Goal: Task Accomplishment & Management: Complete application form

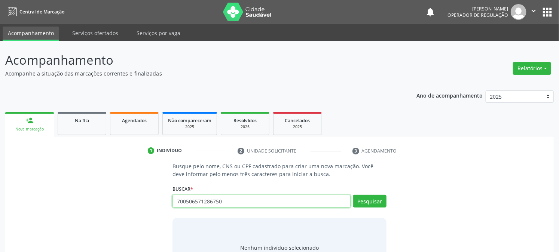
type input "700506571286750"
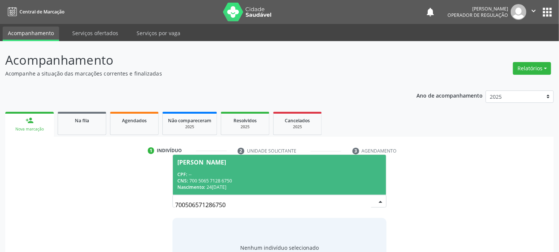
click at [201, 188] on span "Nascimento:" at bounding box center [191, 187] width 28 height 6
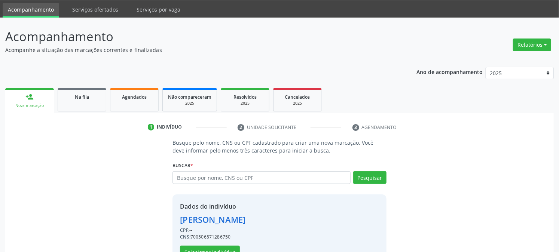
scroll to position [47, 0]
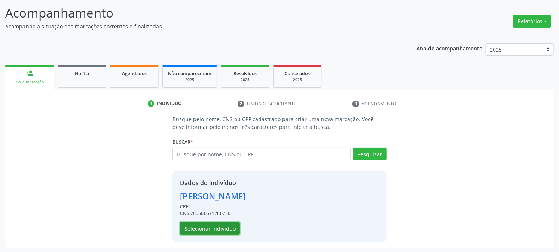
click at [205, 224] on button "Selecionar indivíduo" at bounding box center [210, 228] width 60 height 13
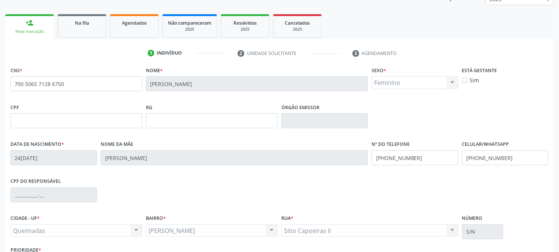
scroll to position [153, 0]
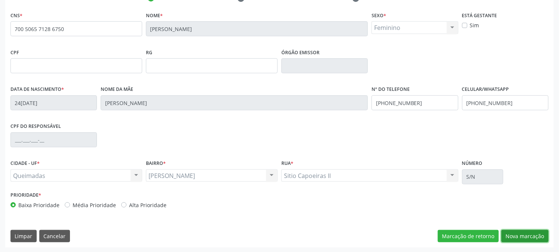
click at [543, 235] on button "Nova marcação" at bounding box center [524, 236] width 47 height 13
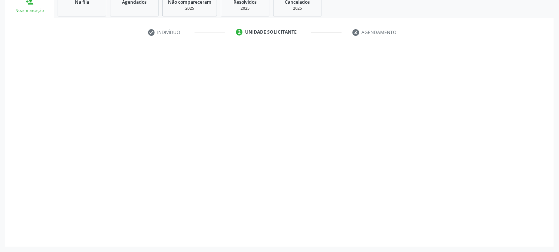
scroll to position [118, 0]
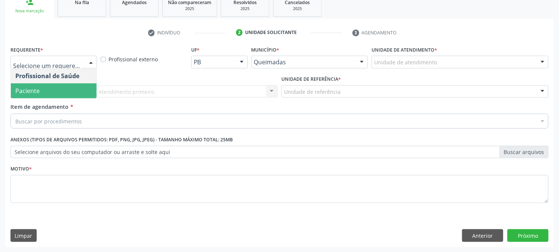
drag, startPoint x: 59, startPoint y: 92, endPoint x: 67, endPoint y: 92, distance: 7.9
click at [59, 91] on span "Paciente" at bounding box center [54, 90] width 86 height 15
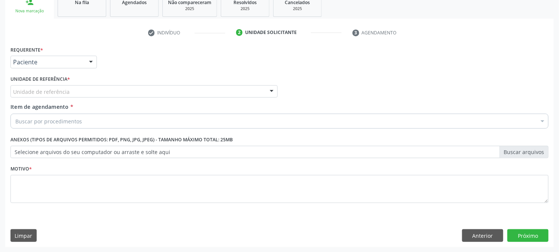
click at [75, 92] on div "Unidade de referência" at bounding box center [143, 91] width 267 height 13
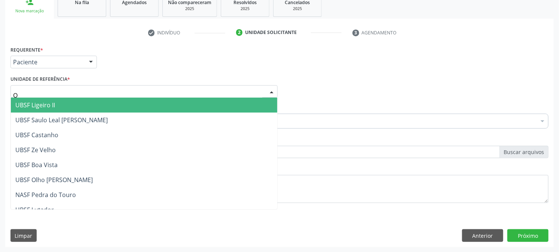
type input "OL"
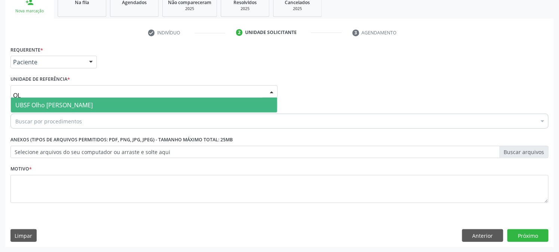
click at [74, 101] on span "UBSF Olho [PERSON_NAME]" at bounding box center [53, 105] width 77 height 8
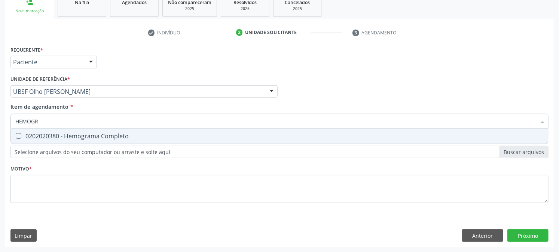
type input "HEMOGRA"
click at [95, 133] on div "0202020380 - Hemograma Completo" at bounding box center [279, 136] width 528 height 6
checkbox Completo "true"
click at [49, 120] on input "HEMOGRA" at bounding box center [275, 121] width 521 height 15
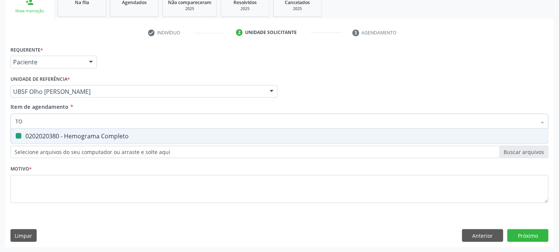
type input "TOX"
checkbox Completo "false"
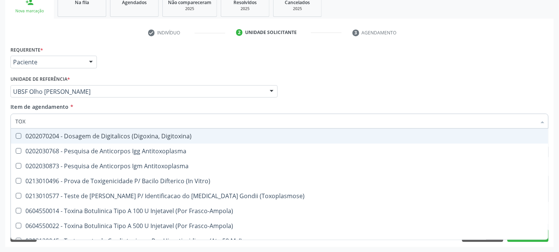
type input "TOXO"
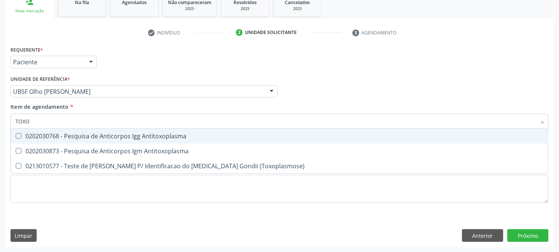
click at [50, 134] on div "0202030768 - Pesquisa de Anticorpos Igg Antitoxoplasma" at bounding box center [279, 136] width 528 height 6
checkbox Antitoxoplasma "true"
click at [45, 154] on div "0202030873 - Pesquisa de Anticorpos Igm Antitoxoplasma" at bounding box center [279, 151] width 528 height 6
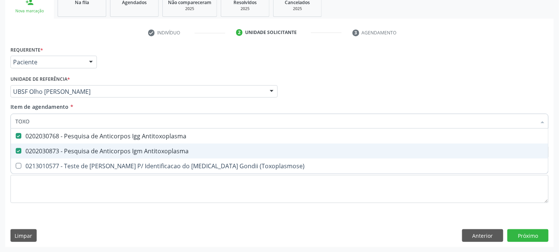
checkbox Antitoxoplasma "true"
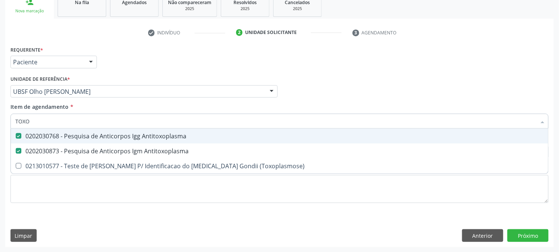
click at [57, 125] on input "TOXO" at bounding box center [275, 121] width 521 height 15
type input "UREIA"
checkbox Antitoxoplasma "false"
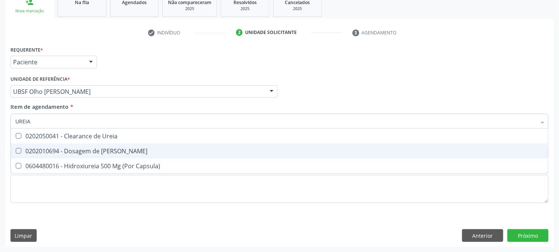
click at [76, 144] on span "0202010694 - Dosagem de [PERSON_NAME]" at bounding box center [279, 151] width 537 height 15
checkbox Ureia "true"
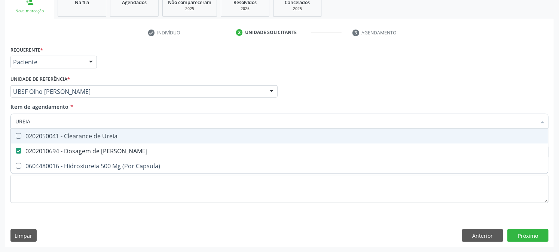
click at [75, 125] on input "UREIA" at bounding box center [275, 121] width 521 height 15
type input "CRE"
checkbox Ureia "false"
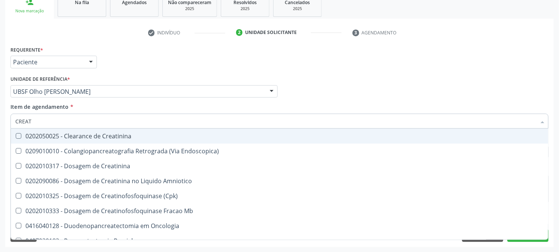
type input "CREATI"
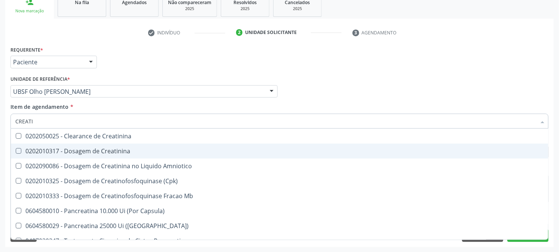
click at [88, 150] on div "0202010317 - Dosagem de Creatinina" at bounding box center [279, 151] width 528 height 6
checkbox Creatinina "true"
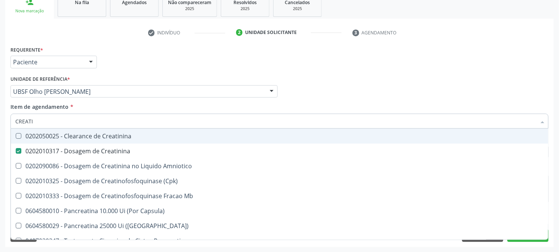
click at [77, 118] on input "CREATI" at bounding box center [275, 121] width 521 height 15
click at [0, 124] on div "Acompanhamento Acompanhe a situação das marcações correntes e finalizadas Relat…" at bounding box center [279, 88] width 559 height 330
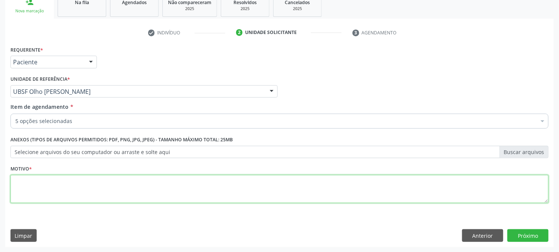
click at [97, 185] on textarea at bounding box center [279, 189] width 538 height 28
paste textarea "GESTANTE"
type textarea "GESTANTE"
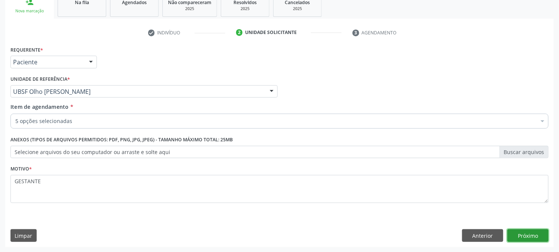
click at [521, 238] on button "Próximo" at bounding box center [527, 235] width 41 height 13
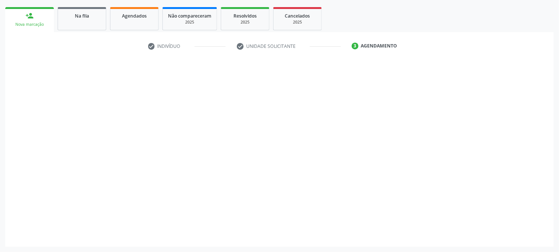
scroll to position [104, 0]
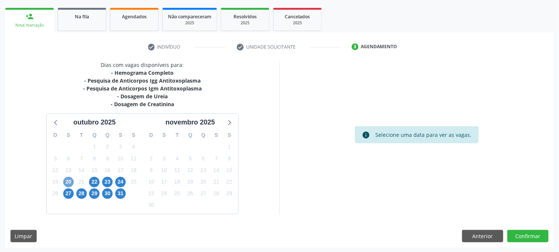
click at [65, 181] on span "20" at bounding box center [68, 182] width 10 height 10
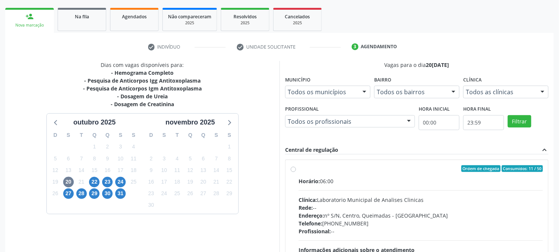
click at [315, 193] on div "Horário: 06:00 Clínica: Laboratorio Municipal de Analises Clinicas Rede: -- End…" at bounding box center [421, 228] width 244 height 103
click at [296, 172] on input "Ordem de chegada Consumidos: 11 / 50 Horário: 06:00 Clínica: Laboratorio Munici…" at bounding box center [293, 168] width 5 height 7
radio input "true"
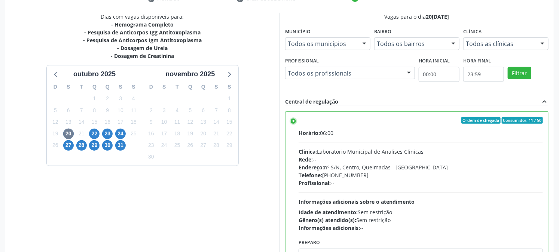
scroll to position [195, 0]
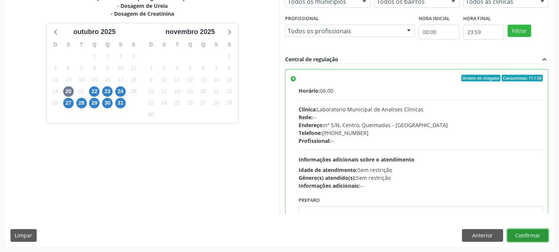
click at [523, 236] on button "Confirmar" at bounding box center [527, 235] width 41 height 13
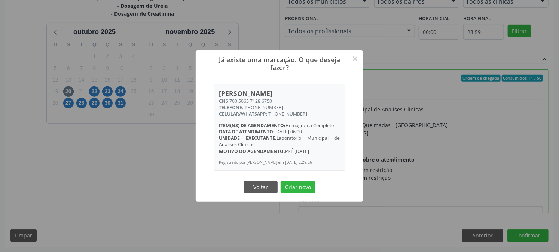
click at [281, 181] on button "Criar novo" at bounding box center [298, 187] width 34 height 13
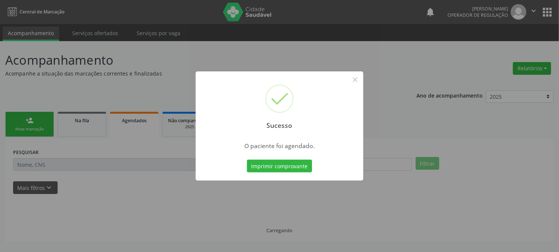
scroll to position [0, 0]
click at [250, 160] on button "Imprimir comprovante" at bounding box center [282, 166] width 65 height 13
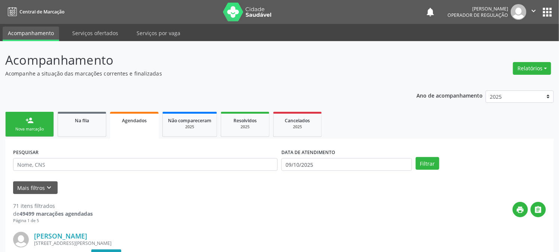
click at [37, 121] on link "person_add Nova marcação" at bounding box center [29, 124] width 49 height 25
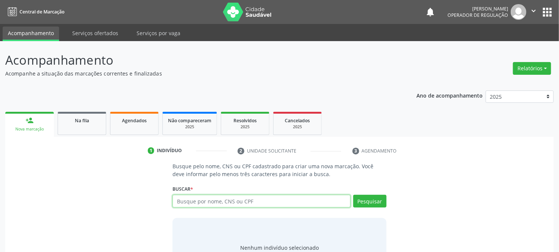
click at [226, 204] on input "text" at bounding box center [261, 201] width 178 height 13
type input "702607781976148"
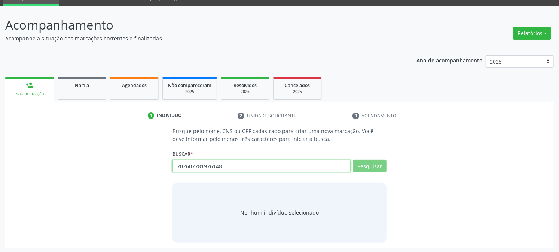
scroll to position [36, 0]
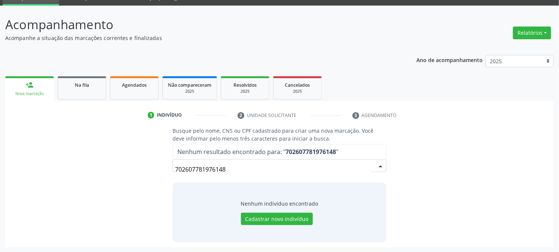
click at [185, 169] on input "702607781976148" at bounding box center [273, 169] width 196 height 15
click at [199, 168] on input "702607781976148" at bounding box center [273, 169] width 196 height 15
click at [214, 168] on input "702607781976148" at bounding box center [273, 169] width 196 height 15
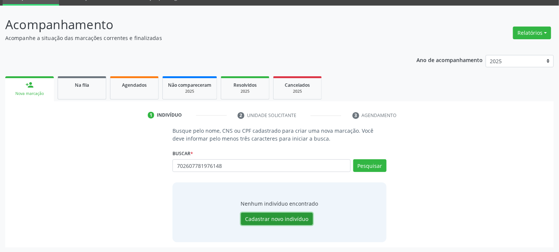
click at [290, 218] on button "Cadastrar novo indivíduo" at bounding box center [277, 219] width 72 height 13
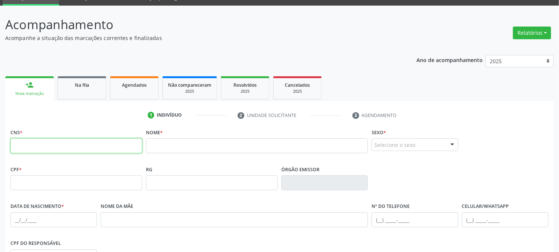
click at [98, 144] on input "text" at bounding box center [76, 145] width 132 height 15
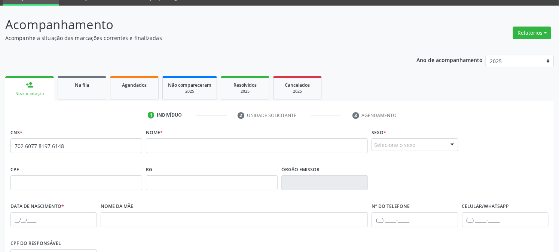
type input "702 6077 8197 6148"
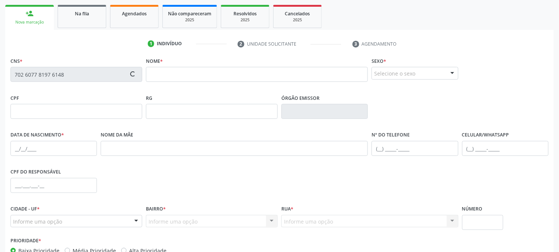
scroll to position [153, 0]
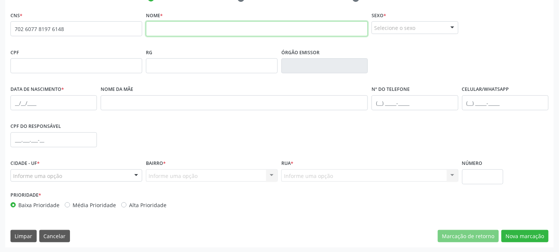
click at [207, 32] on input "text" at bounding box center [257, 28] width 222 height 15
type input "BETYANNE OLIVEIRA LIMA"
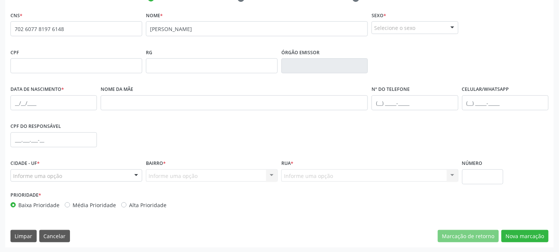
drag, startPoint x: 407, startPoint y: 28, endPoint x: 384, endPoint y: 51, distance: 32.0
click at [406, 28] on div "Selecione o sexo" at bounding box center [414, 27] width 86 height 13
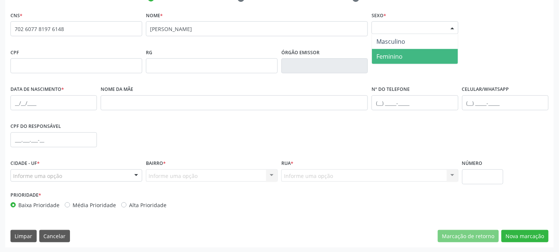
click at [384, 52] on span "Feminino" at bounding box center [389, 56] width 26 height 8
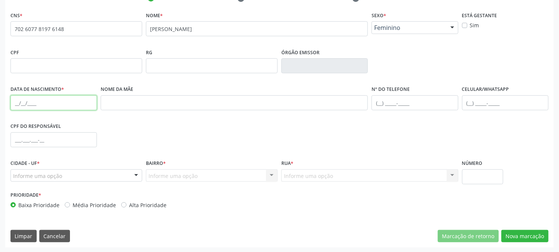
click at [56, 99] on input "text" at bounding box center [53, 102] width 86 height 15
type input "04/08/1989"
click at [68, 179] on div "Informe uma opção" at bounding box center [76, 175] width 132 height 13
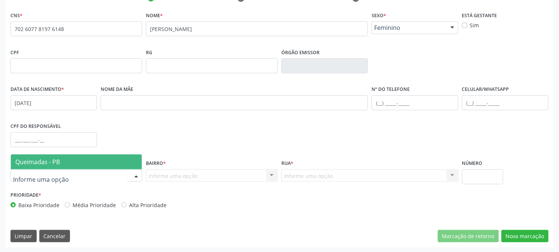
click at [78, 165] on span "Queimadas - PB" at bounding box center [76, 161] width 131 height 15
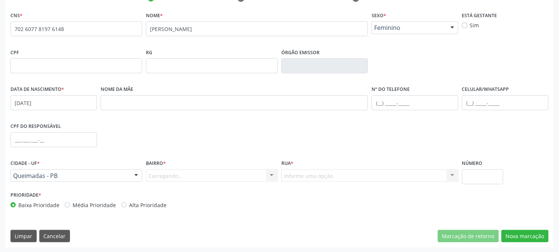
click at [174, 176] on div "Carregando... Nenhum resultado encontrado para: " " Nenhuma opção encontrada. D…" at bounding box center [212, 175] width 132 height 13
click at [201, 171] on div "Informe uma opção" at bounding box center [212, 175] width 132 height 13
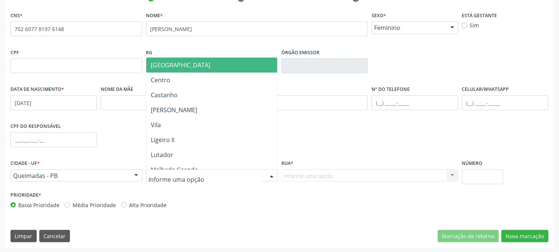
type input "Z"
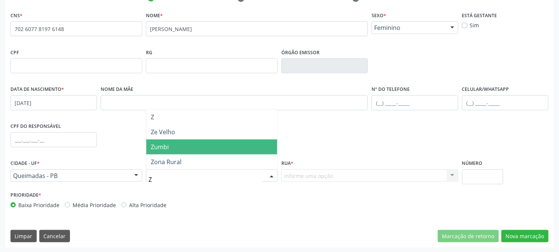
click at [204, 147] on span "Zumbi" at bounding box center [211, 147] width 131 height 15
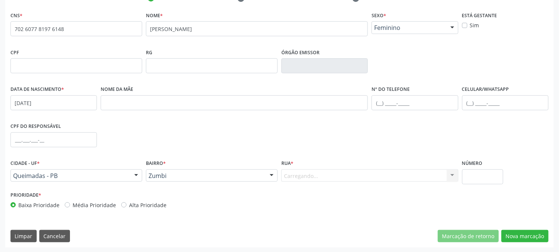
click at [311, 176] on div "Carregando... Nenhum resultado encontrado para: " " Nenhuma opção encontrada. D…" at bounding box center [369, 175] width 177 height 13
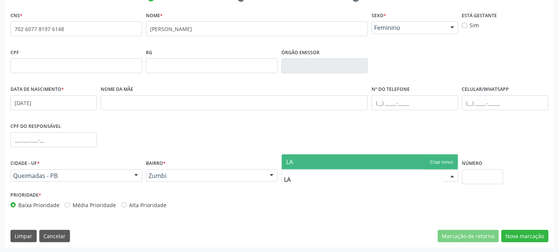
type input "L"
type input "Sítio Laranjeiras"
click at [326, 159] on span "Sítio Laranjeiras" at bounding box center [308, 162] width 45 height 8
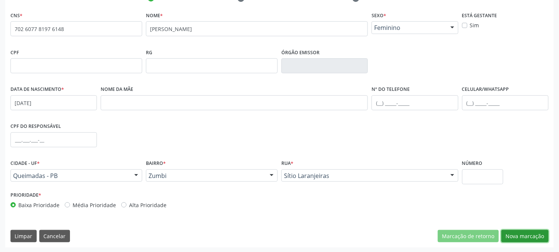
click at [515, 235] on button "Nova marcação" at bounding box center [524, 236] width 47 height 13
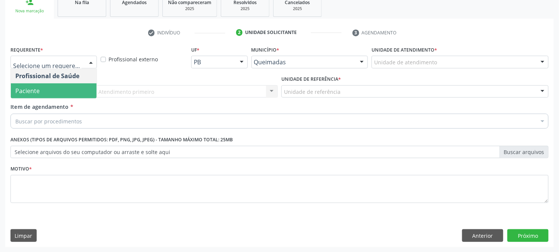
click at [35, 96] on span "Paciente" at bounding box center [54, 90] width 86 height 15
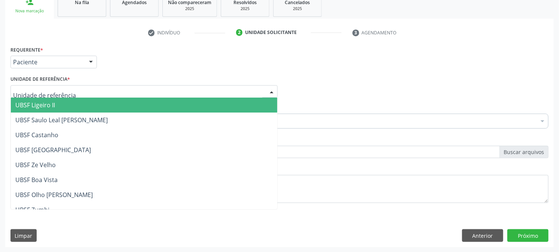
type input "z"
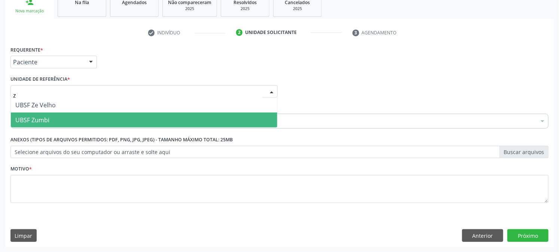
click at [52, 116] on span "UBSF Zumbi" at bounding box center [144, 120] width 266 height 15
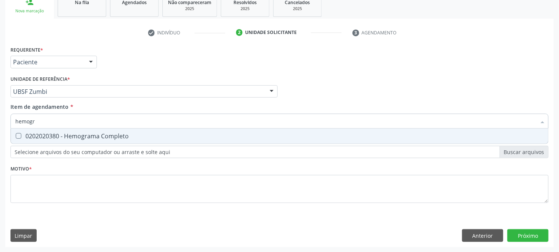
type input "hemogra"
click at [59, 139] on div "0202020380 - Hemograma Completo" at bounding box center [279, 136] width 528 height 6
checkbox Completo "true"
click at [61, 123] on input "hemogra" at bounding box center [275, 121] width 521 height 15
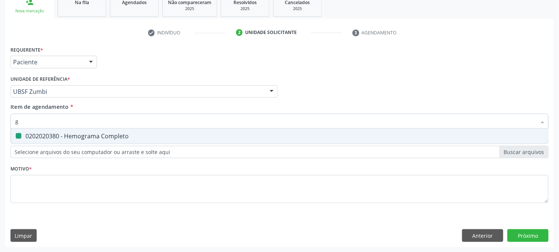
type input "gl"
checkbox Completo "false"
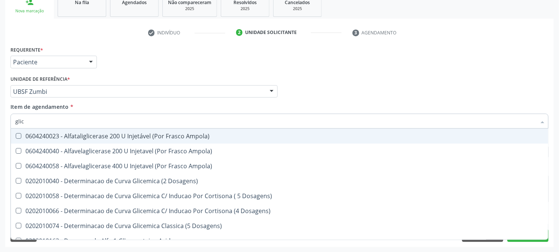
type input "glico"
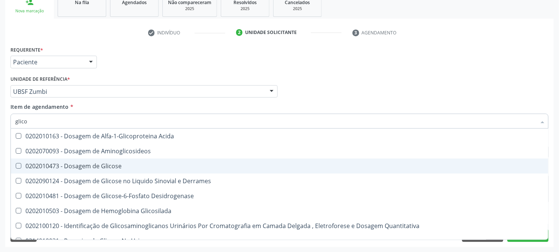
click at [75, 165] on div "0202010473 - Dosagem de Glicose" at bounding box center [279, 166] width 528 height 6
checkbox Glicose "true"
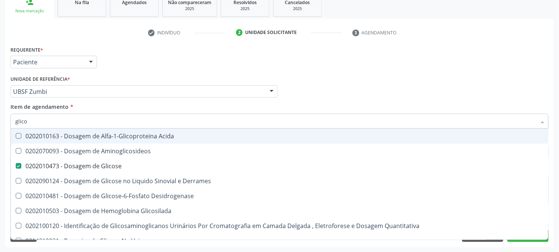
click at [73, 121] on input "glico" at bounding box center [275, 121] width 521 height 15
type input "abo"
checkbox Glicose "false"
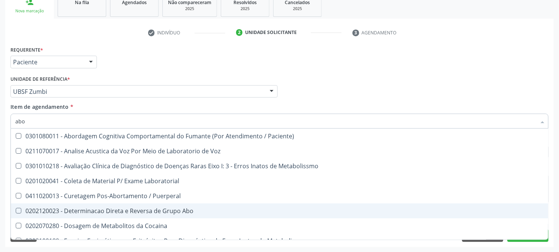
click at [92, 208] on div "0202120023 - Determinacao Direta e Reversa de Grupo Abo" at bounding box center [279, 211] width 528 height 6
checkbox Abo "true"
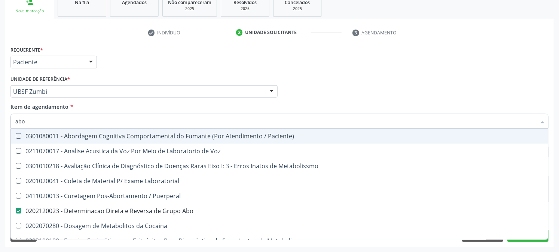
click at [110, 116] on input "abo" at bounding box center [275, 121] width 521 height 15
type input "anal"
checkbox Abo "false"
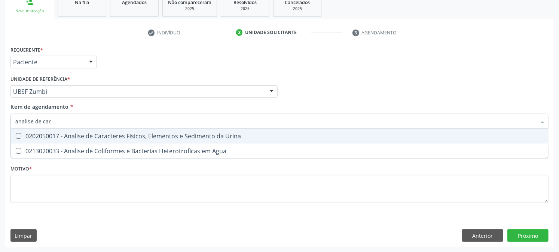
type input "analise de cara"
click at [112, 134] on div "0202050017 - Analise de Caracteres Fisicos, Elementos e Sedimento da Urina" at bounding box center [279, 136] width 528 height 6
checkbox Urina "true"
click at [119, 122] on input "analise de cara" at bounding box center [275, 121] width 521 height 15
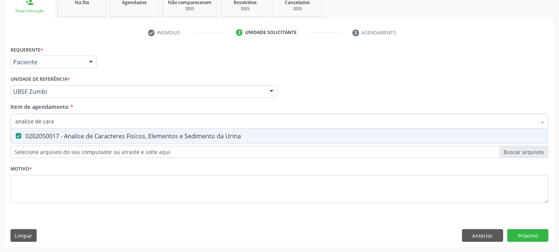
click at [119, 122] on input "analise de cara" at bounding box center [275, 121] width 521 height 15
type input "tox"
checkbox Urina "false"
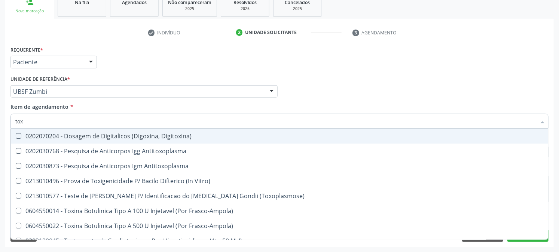
type input "toxo"
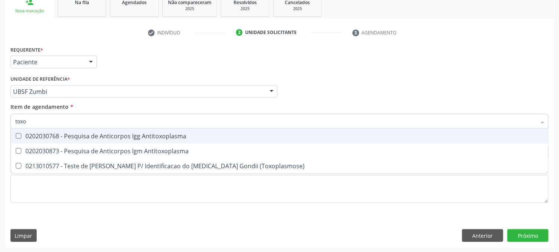
click at [98, 139] on div "0202030768 - Pesquisa de Anticorpos Igg Antitoxoplasma" at bounding box center [279, 136] width 528 height 6
checkbox Antitoxoplasma "true"
click at [95, 148] on div "0202030873 - Pesquisa de Anticorpos Igm Antitoxoplasma" at bounding box center [279, 151] width 528 height 6
checkbox Antitoxoplasma "true"
click at [104, 124] on input "toxo" at bounding box center [275, 121] width 521 height 15
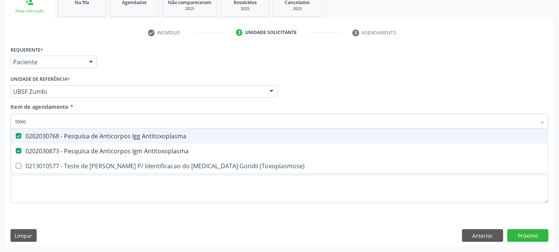
click at [104, 124] on input "toxo" at bounding box center [275, 121] width 521 height 15
type input "fato"
checkbox Antitoxoplasma "false"
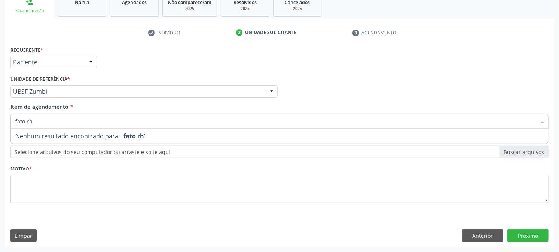
type input "fator rh"
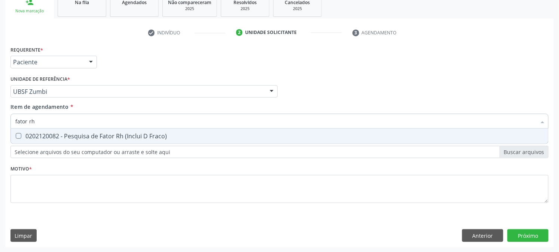
click at [114, 139] on div "0202120082 - Pesquisa de Fator Rh (Inclui D Fraco)" at bounding box center [279, 136] width 528 height 6
checkbox Fraco\) "true"
click at [120, 118] on input "fator rh" at bounding box center [275, 121] width 521 height 15
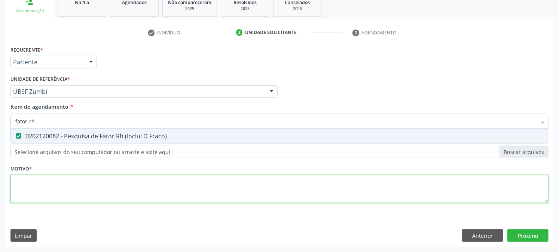
click at [49, 185] on div "Requerente * Paciente Profissional de Saúde Paciente Nenhum resultado encontrad…" at bounding box center [279, 128] width 538 height 169
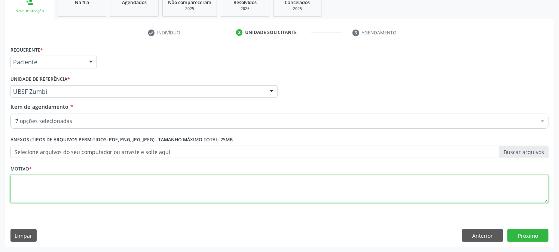
paste textarea "GESTANTE"
type textarea "GESTANTE"
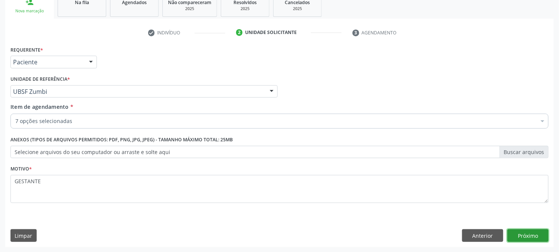
click at [533, 235] on button "Próximo" at bounding box center [527, 235] width 41 height 13
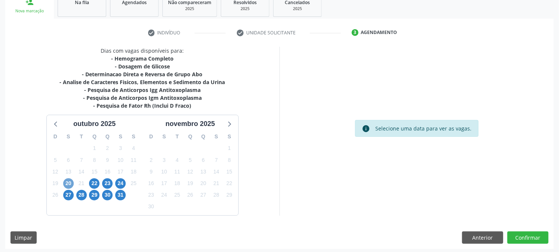
click at [70, 184] on span "20" at bounding box center [68, 183] width 10 height 10
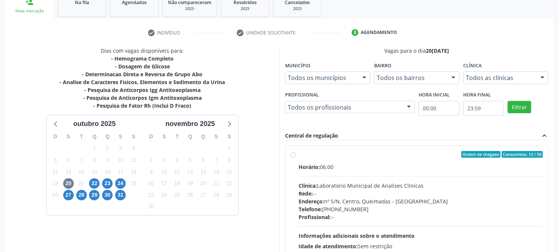
click at [312, 182] on span "Clínica:" at bounding box center [308, 185] width 18 height 7
click at [296, 158] on input "Ordem de chegada Consumidos: 12 / 50 Horário: 06:00 Clínica: Laboratorio Munici…" at bounding box center [293, 154] width 5 height 7
radio input "true"
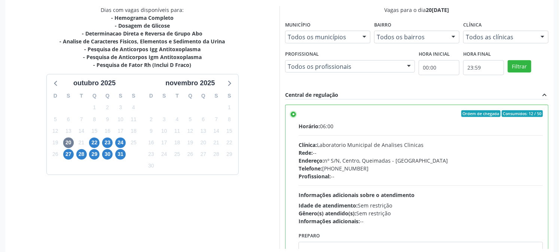
scroll to position [195, 0]
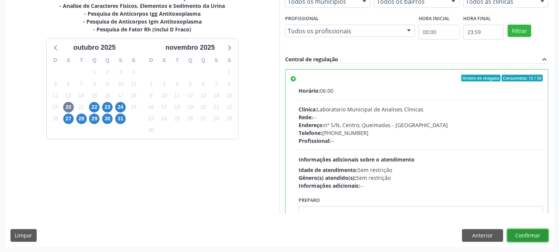
click at [526, 236] on button "Confirmar" at bounding box center [527, 235] width 41 height 13
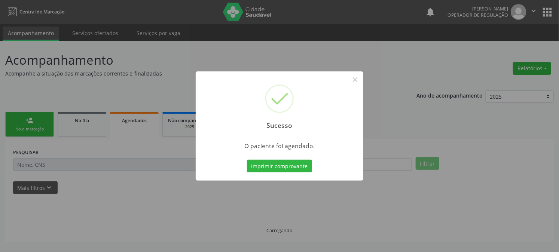
scroll to position [0, 0]
click at [250, 160] on button "Imprimir comprovante" at bounding box center [282, 166] width 65 height 13
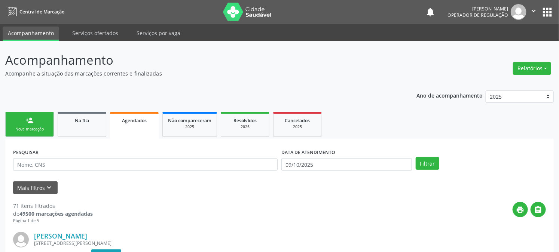
click at [40, 131] on div "Nova marcação" at bounding box center [29, 129] width 37 height 6
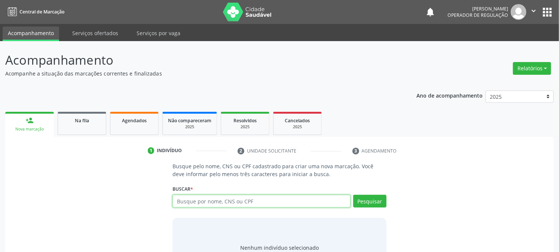
click at [249, 204] on input "text" at bounding box center [261, 201] width 178 height 13
type input "704800555429741"
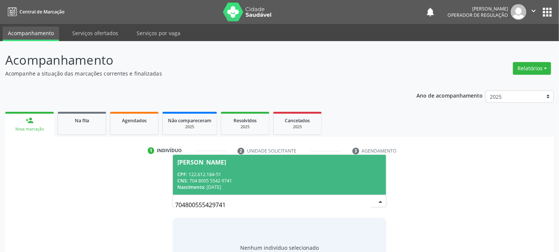
click at [268, 171] on div "CPF: 122.612.184-51" at bounding box center [279, 174] width 204 height 6
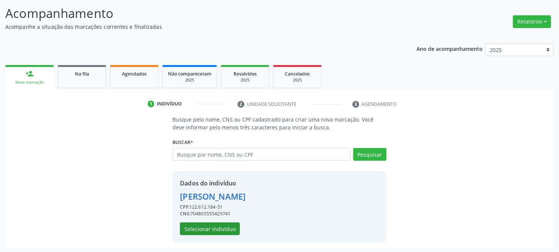
scroll to position [47, 0]
click at [201, 229] on button "Selecionar indivíduo" at bounding box center [210, 228] width 60 height 13
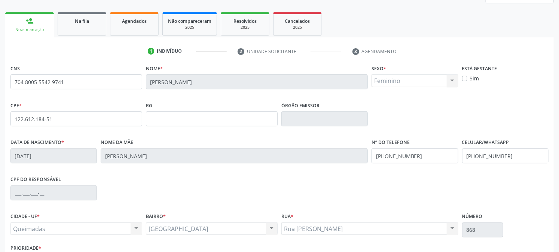
scroll to position [153, 0]
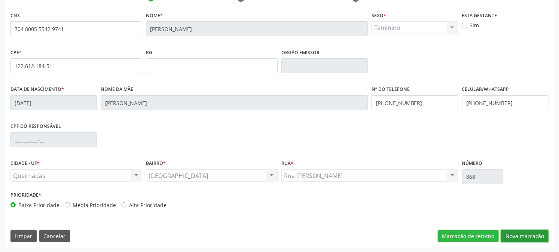
click at [514, 233] on button "Nova marcação" at bounding box center [524, 236] width 47 height 13
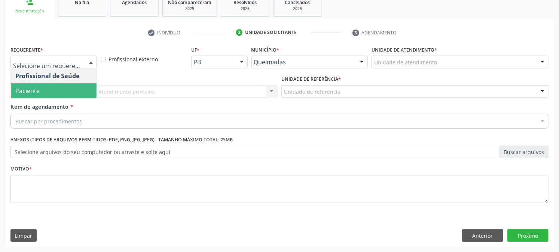
click at [30, 95] on span "Paciente" at bounding box center [54, 90] width 86 height 15
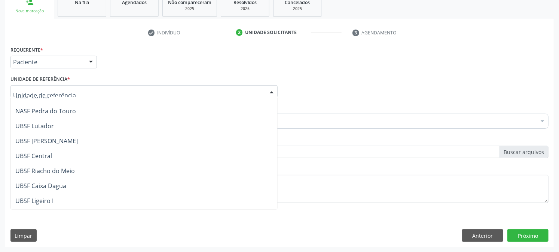
scroll to position [187, 0]
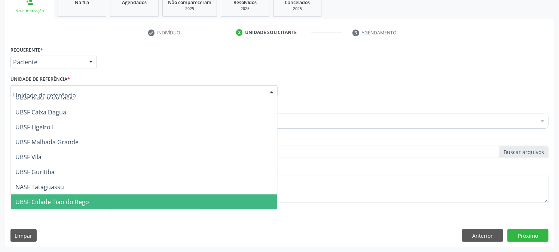
click at [46, 201] on span "UBSF Cidade Tiao do Rego" at bounding box center [52, 202] width 74 height 8
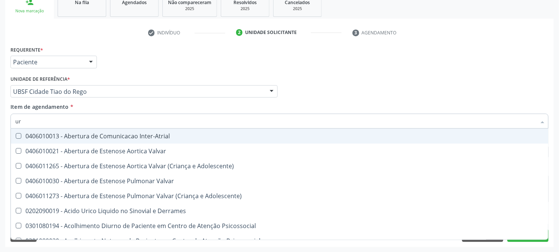
type input "u"
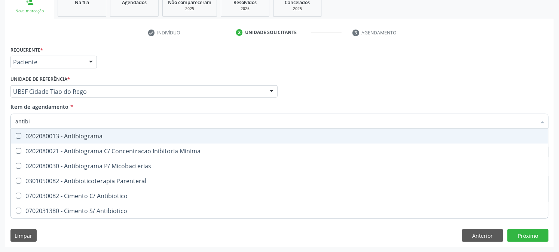
type input "antibio"
click at [125, 136] on div "0202080013 - Antibiograma" at bounding box center [279, 136] width 528 height 6
checkbox Antibiograma "true"
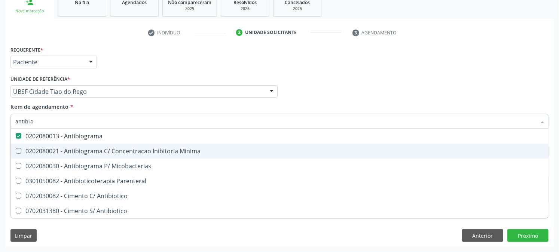
click at [0, 120] on div "Acompanhamento Acompanhe a situação das marcações correntes e finalizadas Relat…" at bounding box center [279, 88] width 559 height 330
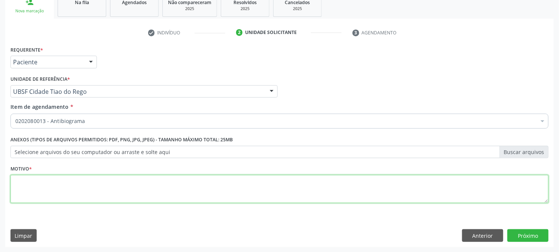
click at [77, 183] on textarea at bounding box center [279, 189] width 538 height 28
paste textarea "GESTANTE"
type textarea "GESTANTE"
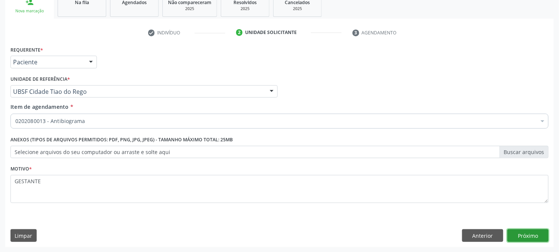
click at [533, 234] on button "Próximo" at bounding box center [527, 235] width 41 height 13
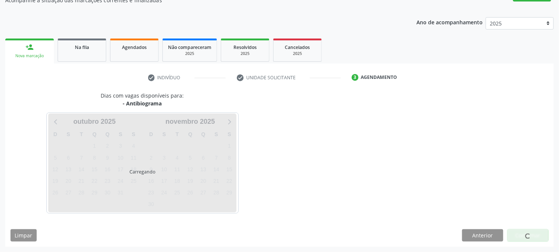
scroll to position [73, 0]
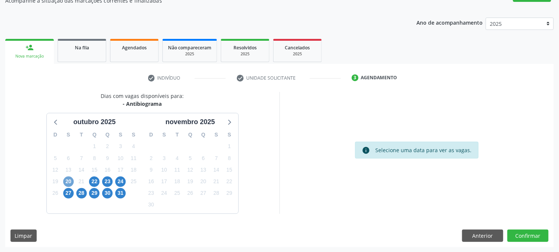
drag, startPoint x: 65, startPoint y: 181, endPoint x: 182, endPoint y: 206, distance: 119.4
click at [65, 181] on span "20" at bounding box center [68, 182] width 10 height 10
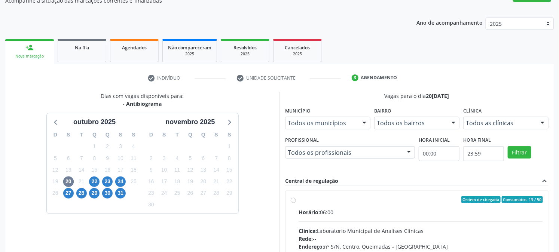
click at [304, 201] on div "Ordem de chegada Consumidos: 13 / 50" at bounding box center [421, 199] width 244 height 7
click at [296, 201] on input "Ordem de chegada Consumidos: 13 / 50 Horário: 06:00 Clínica: Laboratorio Munici…" at bounding box center [293, 199] width 5 height 7
radio input "true"
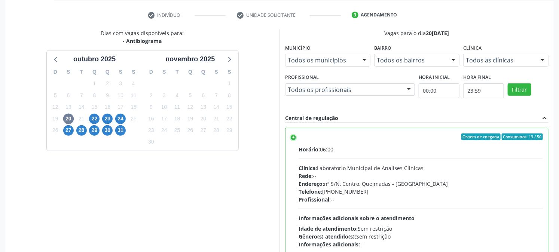
scroll to position [195, 0]
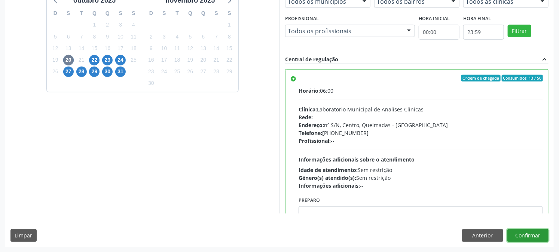
click at [524, 232] on button "Confirmar" at bounding box center [527, 235] width 41 height 13
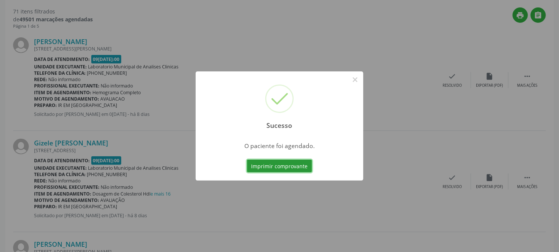
scroll to position [0, 0]
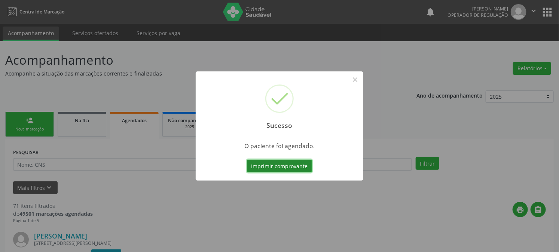
click at [302, 165] on button "Imprimir comprovante" at bounding box center [279, 166] width 65 height 13
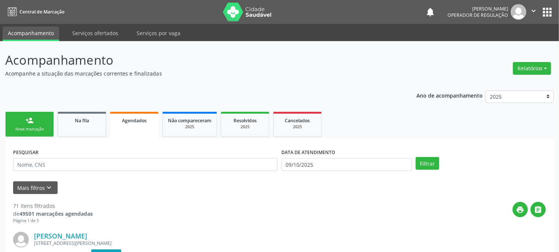
click at [33, 125] on link "person_add Nova marcação" at bounding box center [29, 124] width 49 height 25
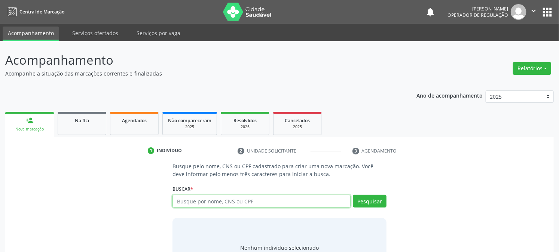
click at [195, 196] on input "text" at bounding box center [261, 201] width 178 height 13
type input "703203633541192"
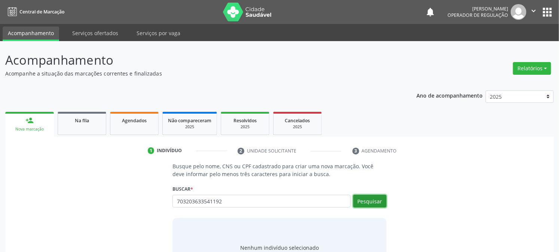
click at [380, 202] on button "Pesquisar" at bounding box center [369, 201] width 33 height 13
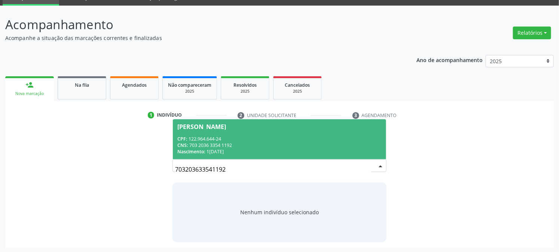
click at [252, 143] on div "CNS: 703 2036 3354 1192" at bounding box center [279, 145] width 204 height 6
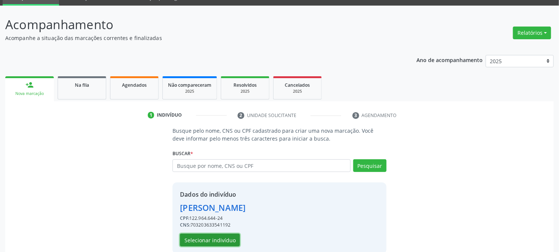
click at [195, 240] on button "Selecionar indivíduo" at bounding box center [210, 240] width 60 height 13
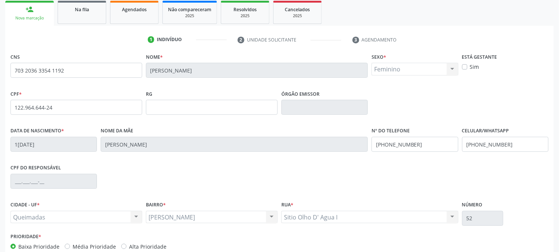
scroll to position [153, 0]
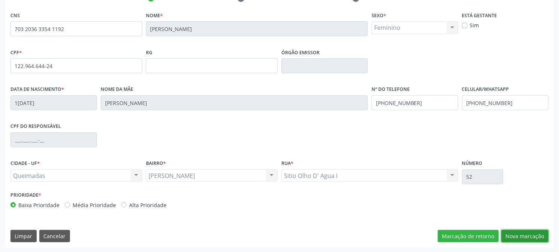
click at [521, 235] on button "Nova marcação" at bounding box center [524, 236] width 47 height 13
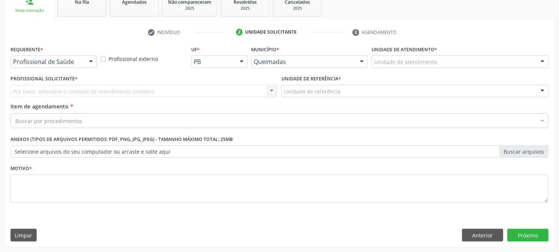
scroll to position [118, 0]
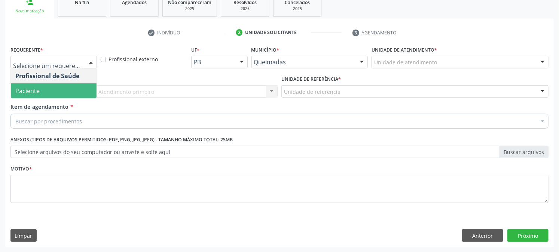
click at [47, 87] on span "Paciente" at bounding box center [54, 90] width 86 height 15
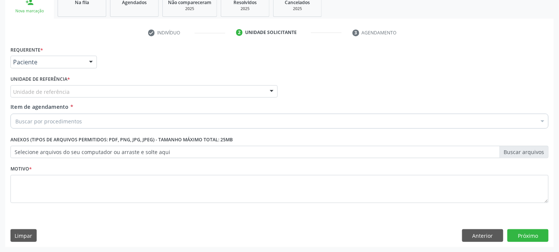
click at [56, 82] on label "Unidade de referência *" at bounding box center [39, 80] width 59 height 12
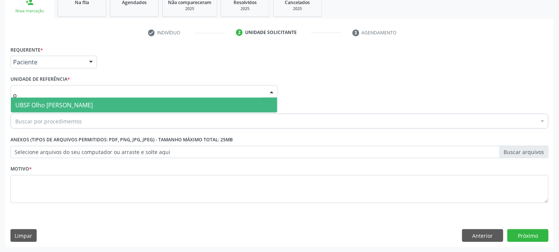
type input "ol"
click at [61, 107] on span "UBSF Olho [PERSON_NAME]" at bounding box center [53, 105] width 77 height 8
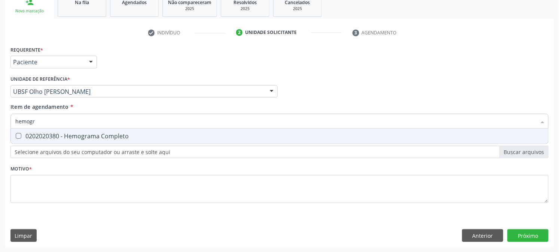
type input "hemogra"
click at [87, 135] on div "0202020380 - Hemograma Completo" at bounding box center [279, 136] width 528 height 6
checkbox Completo "true"
click at [80, 120] on input "hemogra" at bounding box center [275, 121] width 521 height 15
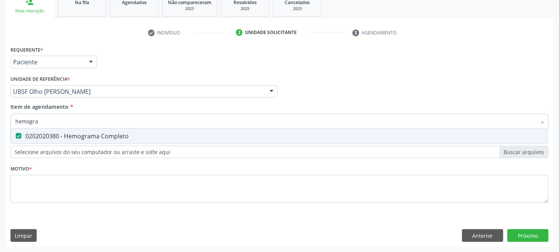
click at [80, 120] on input "hemogra" at bounding box center [275, 121] width 521 height 15
type input "tox"
checkbox Completo "false"
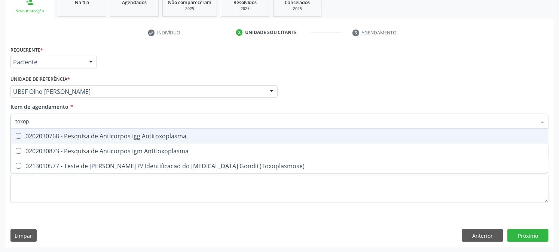
type input "toxopl"
click at [88, 135] on div "0202030768 - Pesquisa de Anticorpos Igg Antitoxoplasma" at bounding box center [279, 136] width 528 height 6
checkbox Antitoxoplasma "true"
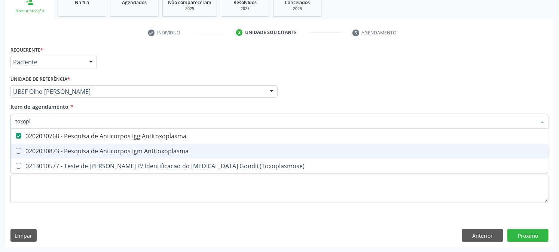
click at [80, 150] on div "0202030873 - Pesquisa de Anticorpos Igm Antitoxoplasma" at bounding box center [279, 151] width 528 height 6
checkbox Antitoxoplasma "true"
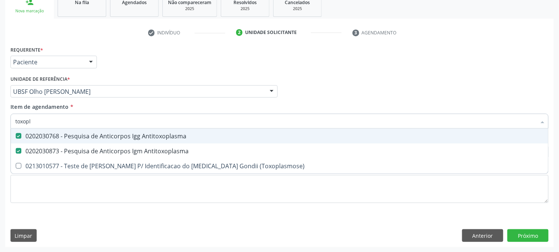
click at [74, 126] on input "toxopl" at bounding box center [275, 121] width 521 height 15
type input "uro"
checkbox Antitoxoplasma "false"
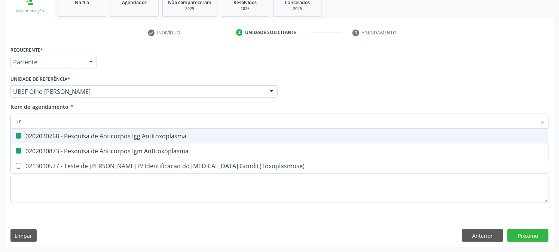
checkbox Antitoxoplasma "false"
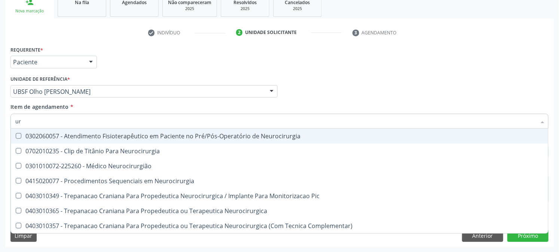
type input "u"
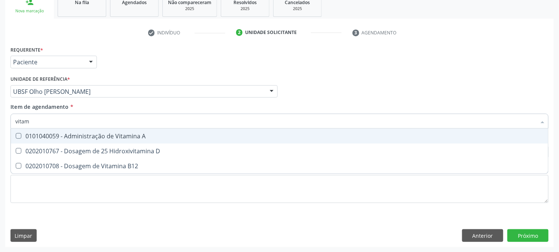
click at [77, 123] on input "vitam" at bounding box center [275, 121] width 521 height 15
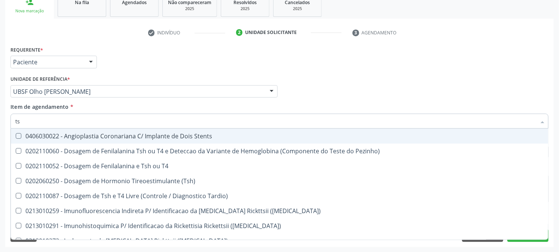
type input "tsh"
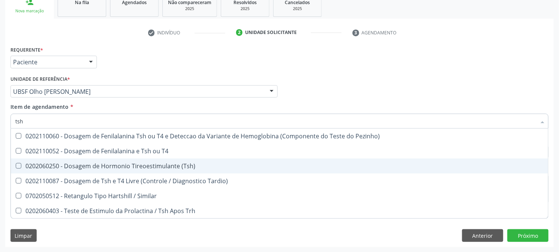
click at [99, 163] on div "0202060250 - Dosagem de Hormonio Tireoestimulante (Tsh)" at bounding box center [279, 166] width 528 height 6
checkbox \(Tsh\) "true"
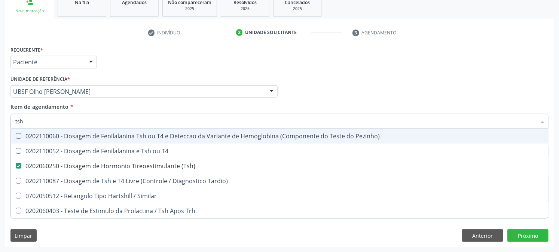
click at [89, 121] on input "tsh" at bounding box center [275, 121] width 521 height 15
type input "t4"
checkbox \(Tsh\) "false"
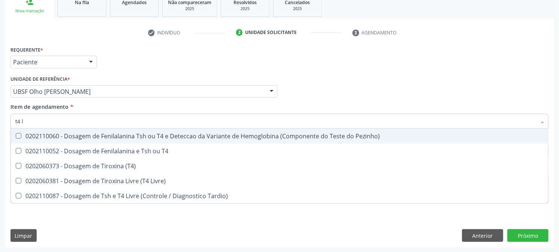
type input "t4 li"
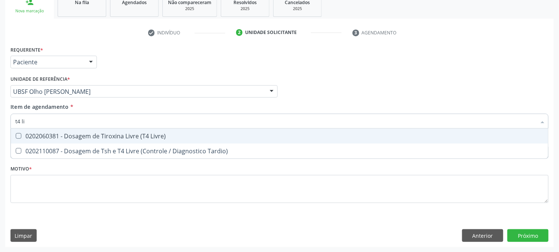
click at [95, 141] on span "0202060381 - Dosagem de Tiroxina Livre (T4 Livre)" at bounding box center [279, 136] width 537 height 15
checkbox Livre\) "true"
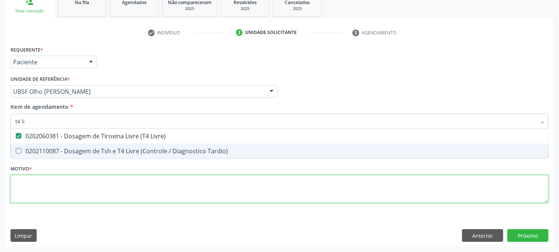
click at [81, 190] on div "Requerente * Paciente Profissional de Saúde Paciente Nenhum resultado encontrad…" at bounding box center [279, 128] width 538 height 169
checkbox Tardio\) "true"
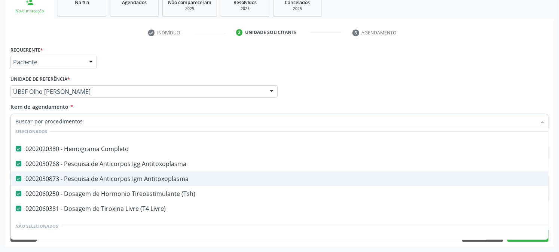
scroll to position [83, 0]
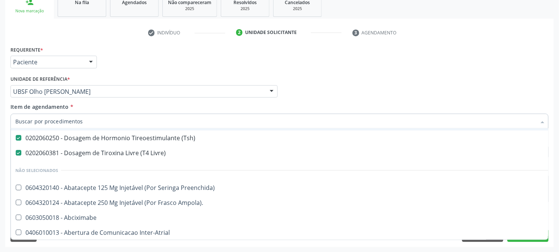
click at [0, 151] on div "Acompanhamento Acompanhe a situação das marcações correntes e finalizadas Relat…" at bounding box center [279, 88] width 559 height 330
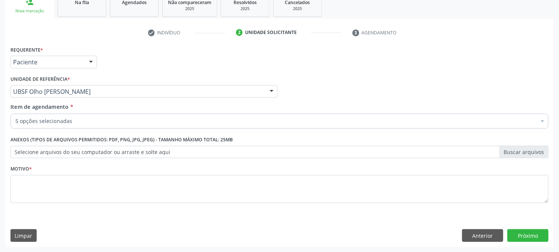
scroll to position [0, 0]
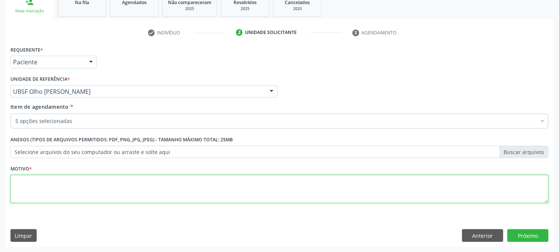
click at [67, 182] on textarea at bounding box center [279, 189] width 538 height 28
paste textarea "GESTANTE"
type textarea "GESTANTE"
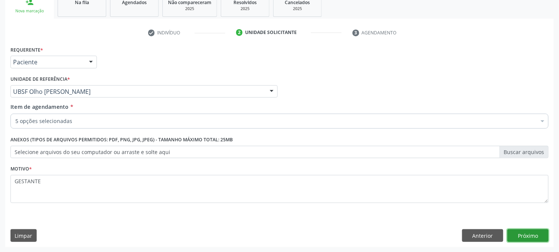
click at [517, 231] on button "Próximo" at bounding box center [527, 235] width 41 height 13
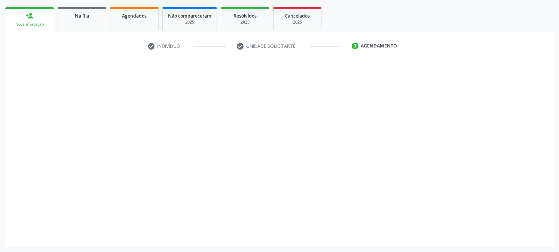
scroll to position [104, 0]
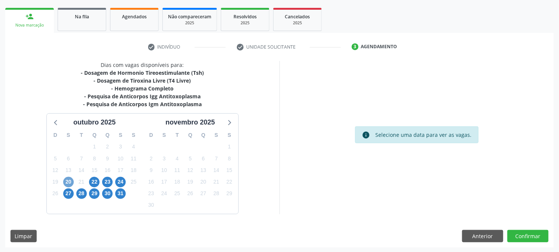
click at [68, 181] on span "20" at bounding box center [68, 182] width 10 height 10
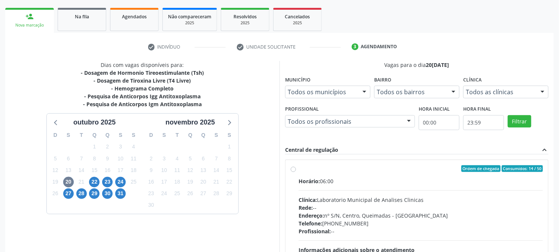
click at [337, 178] on div "Horário: 06:00" at bounding box center [421, 181] width 244 height 8
click at [296, 172] on input "Ordem de chegada Consumidos: 14 / 50 Horário: 06:00 Clínica: Laboratorio Munici…" at bounding box center [293, 168] width 5 height 7
radio input "true"
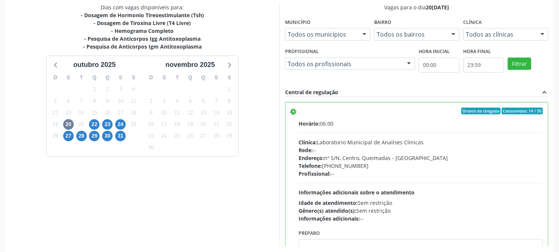
scroll to position [195, 0]
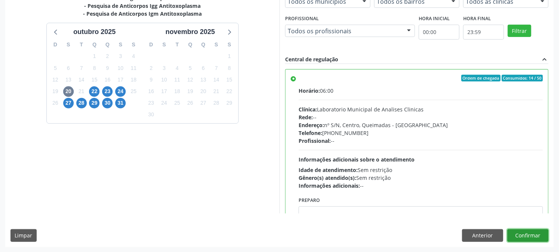
click at [522, 230] on button "Confirmar" at bounding box center [527, 235] width 41 height 13
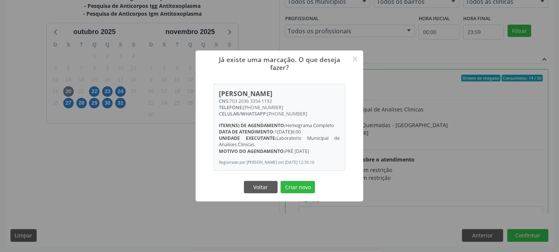
click at [281, 181] on button "Criar novo" at bounding box center [298, 187] width 34 height 13
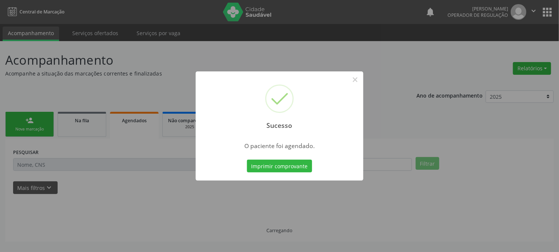
scroll to position [0, 0]
click at [250, 160] on button "Imprimir comprovante" at bounding box center [282, 166] width 65 height 13
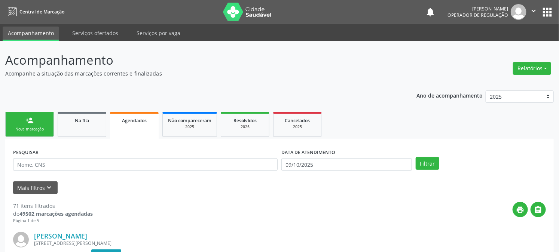
click at [28, 128] on div "Nova marcação" at bounding box center [29, 129] width 37 height 6
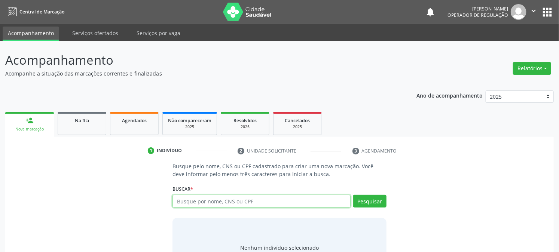
click at [238, 196] on input "text" at bounding box center [261, 201] width 178 height 13
type input "706807224975326"
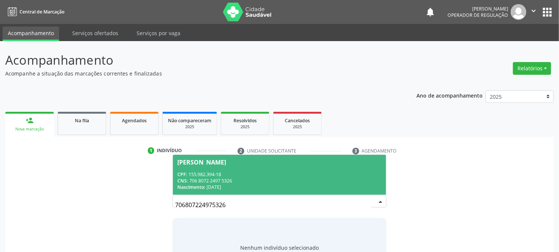
click at [272, 176] on div "CPF: 155.982.394-18" at bounding box center [279, 174] width 204 height 6
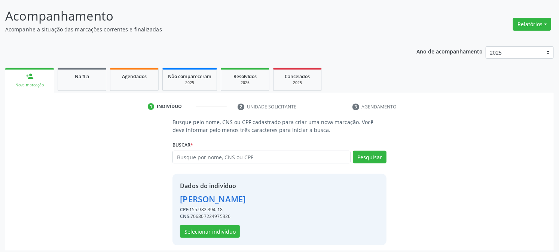
scroll to position [47, 0]
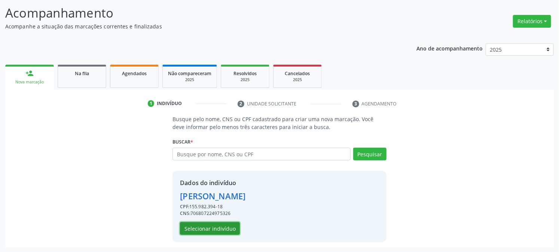
click at [196, 231] on button "Selecionar indivíduo" at bounding box center [210, 228] width 60 height 13
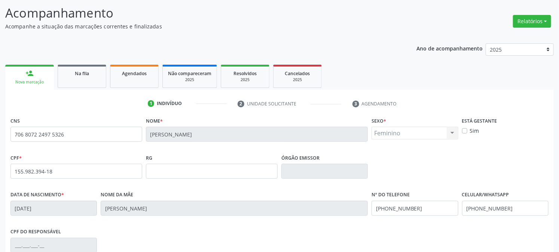
scroll to position [153, 0]
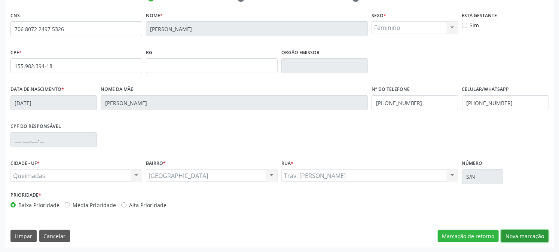
click at [516, 233] on button "Nova marcação" at bounding box center [524, 236] width 47 height 13
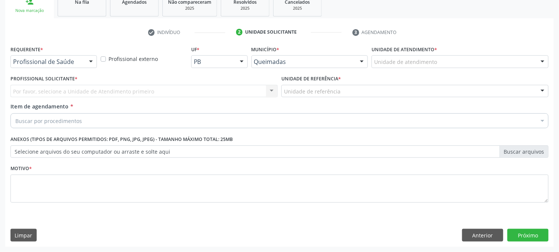
scroll to position [118, 0]
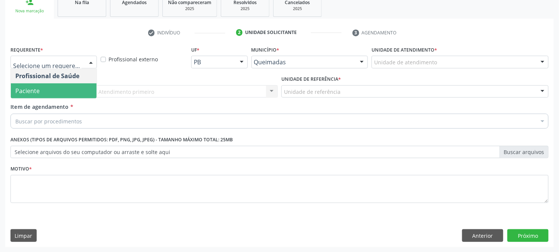
click at [26, 88] on span "Paciente" at bounding box center [27, 91] width 24 height 8
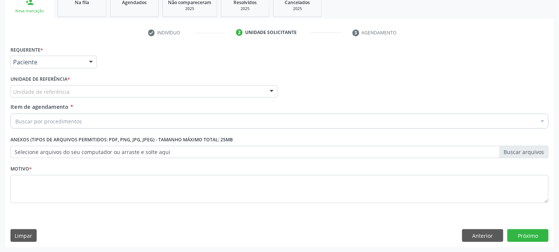
click at [43, 83] on div "Requerente * Paciente Profissional de Saúde Paciente Nenhum resultado encontrad…" at bounding box center [279, 128] width 538 height 169
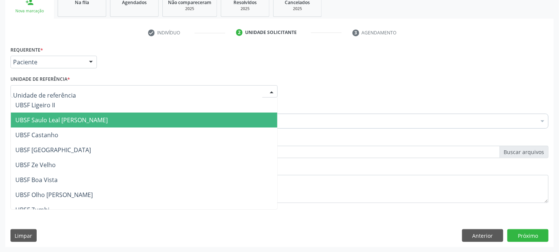
click at [48, 120] on span "UBSF Saulo Leal [PERSON_NAME]" at bounding box center [61, 120] width 92 height 8
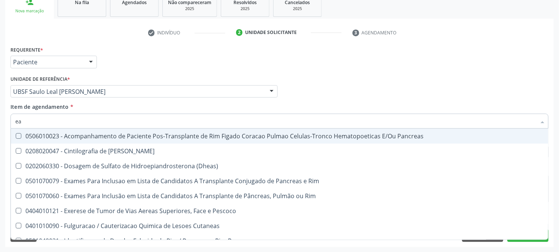
type input "e"
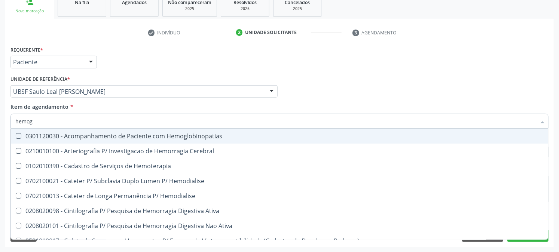
type input "hemogr"
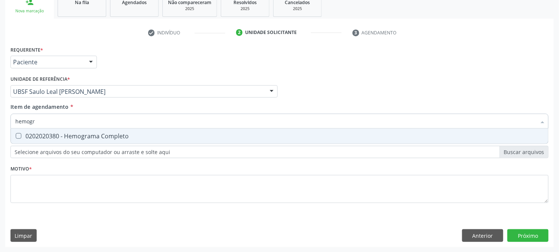
click at [50, 133] on div "0202020380 - Hemograma Completo" at bounding box center [279, 136] width 528 height 6
checkbox Completo "true"
click at [51, 123] on input "hemogr" at bounding box center [275, 121] width 521 height 15
type input "ana"
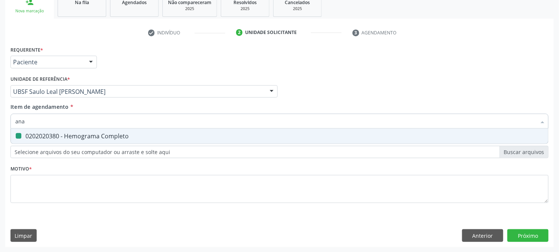
checkbox Completo "false"
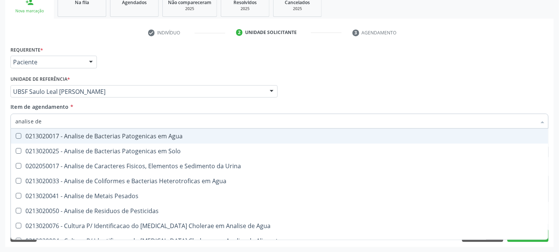
type input "analise de c"
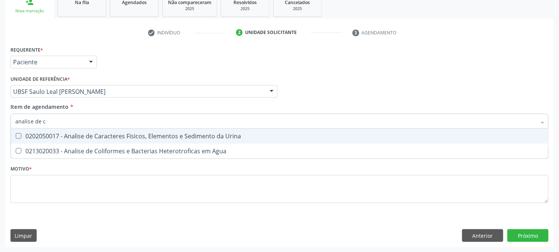
click at [63, 138] on div "0202050017 - Analise de Caracteres Fisicos, Elementos e Sedimento da Urina" at bounding box center [279, 136] width 528 height 6
checkbox Urina "true"
click at [69, 120] on input "analise de c" at bounding box center [275, 121] width 521 height 15
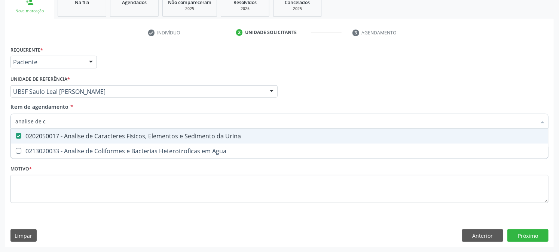
click at [69, 120] on input "analise de c" at bounding box center [275, 121] width 521 height 15
type input "prote"
checkbox Urina "false"
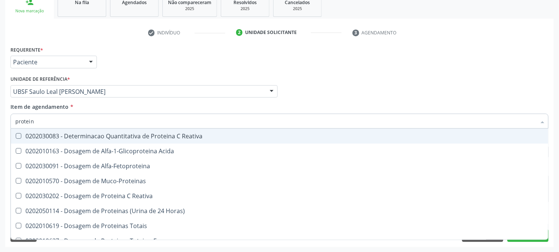
type input "proteina"
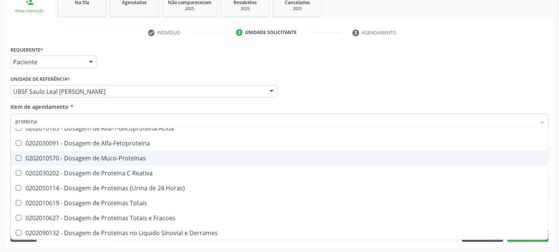
scroll to position [42, 0]
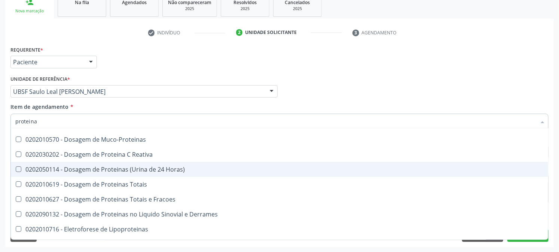
click at [126, 169] on div "0202050114 - Dosagem de Proteinas (Urina de 24 Horas)" at bounding box center [279, 169] width 528 height 6
checkbox Horas\) "true"
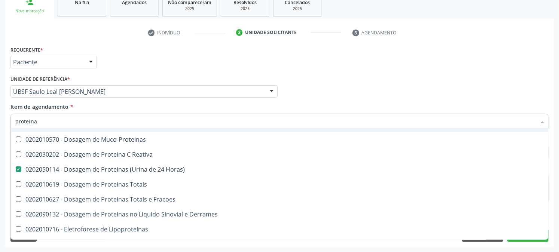
click at [76, 121] on input "proteina" at bounding box center [275, 121] width 521 height 15
type input "ureia"
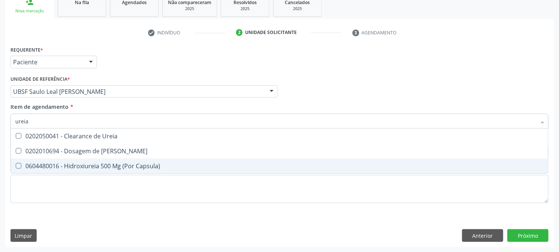
scroll to position [0, 0]
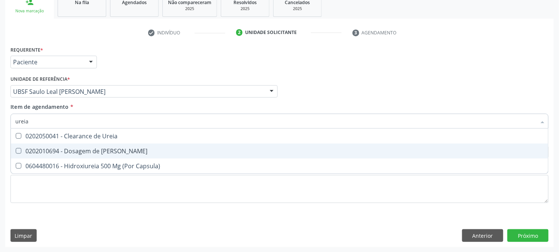
click at [85, 156] on span "0202010694 - Dosagem de [PERSON_NAME]" at bounding box center [279, 151] width 537 height 15
checkbox Ureia "true"
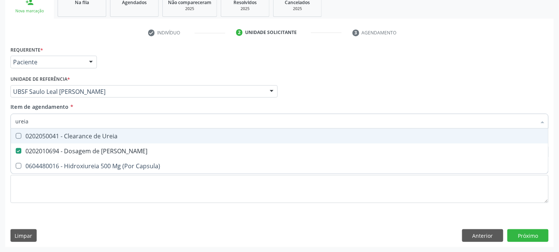
click at [92, 123] on input "ureia" at bounding box center [275, 121] width 521 height 15
type input "cr"
checkbox Ureia "false"
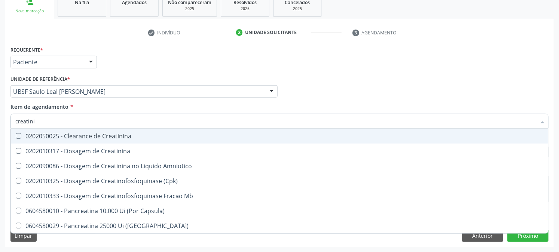
type input "creatinin"
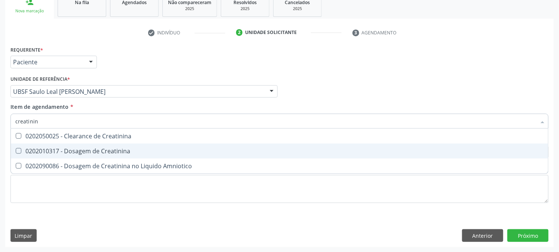
click at [86, 151] on div "0202010317 - Dosagem de Creatinina" at bounding box center [279, 151] width 528 height 6
checkbox Creatinina "true"
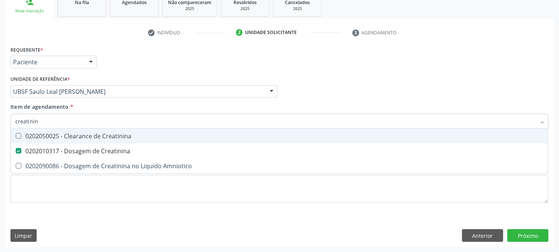
click at [88, 123] on input "creatinin" at bounding box center [275, 121] width 521 height 15
type input "fo"
checkbox Creatinina "false"
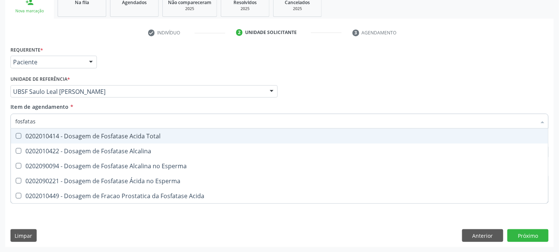
type input "fosfatase"
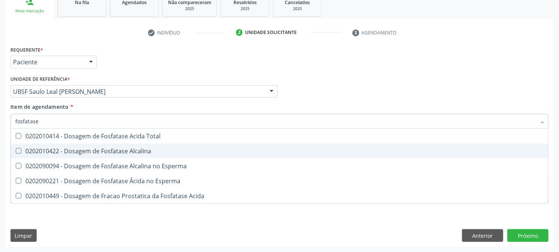
click at [103, 152] on div "0202010422 - Dosagem de Fosfatase Alcalina" at bounding box center [279, 151] width 528 height 6
checkbox Alcalina "true"
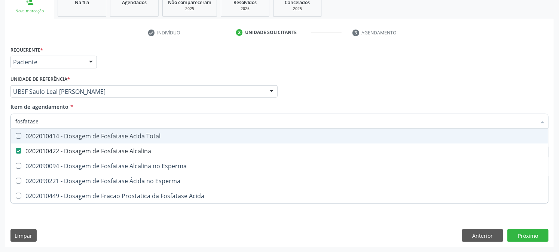
click at [103, 129] on span "0202010414 - Dosagem de Fosfatase Acida Total" at bounding box center [279, 136] width 537 height 15
checkbox Total "false"
click at [102, 118] on input "fosfatase" at bounding box center [275, 121] width 521 height 15
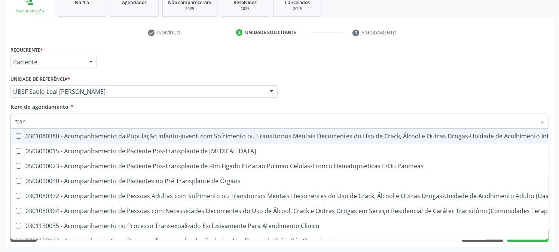
type input "trans"
checkbox Cornea "false"
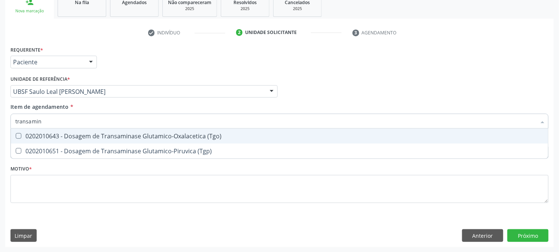
type input "transamina"
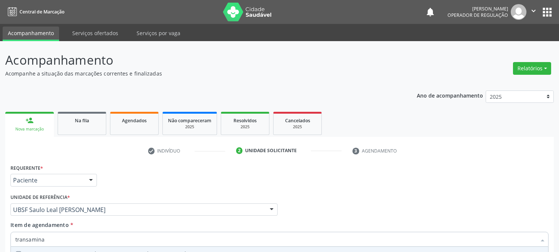
scroll to position [118, 0]
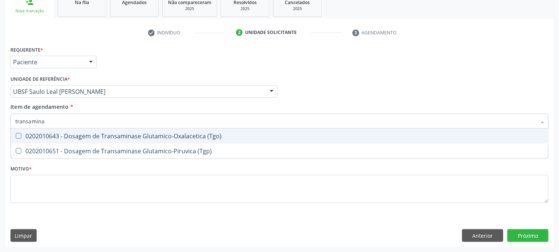
click at [138, 134] on div "0202010643 - Dosagem de Transaminase Glutamico-Oxalacetica (Tgo)" at bounding box center [279, 136] width 528 height 6
checkbox \(Tgo\) "true"
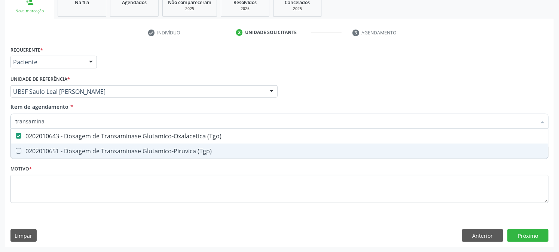
click at [138, 151] on div "0202010651 - Dosagem de Transaminase Glutamico-Piruvica (Tgp)" at bounding box center [279, 151] width 528 height 6
checkbox \(Tgp\) "true"
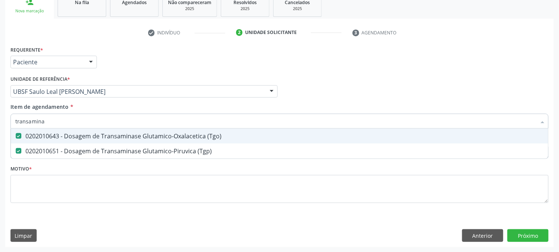
click at [69, 118] on input "transamina" at bounding box center [275, 121] width 521 height 15
type input "gama"
checkbox \(Tgo\) "false"
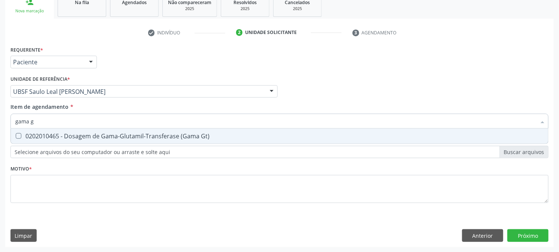
type input "gama gt"
click at [73, 133] on div "0202010465 - Dosagem de Gama-Glutamil-Transferase (Gama Gt)" at bounding box center [279, 136] width 528 height 6
checkbox Gt\) "true"
click at [73, 118] on input "gama gt" at bounding box center [275, 121] width 521 height 15
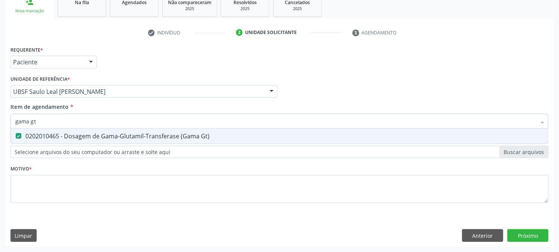
click at [73, 118] on input "gama gt" at bounding box center [275, 121] width 521 height 15
click at [0, 175] on div "Acompanhamento Acompanhe a situação das marcações correntes e finalizadas Relat…" at bounding box center [279, 88] width 559 height 330
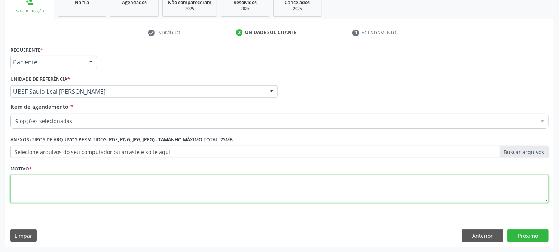
click at [209, 184] on textarea at bounding box center [279, 189] width 538 height 28
paste textarea "GESTANTE"
type textarea "GESTANTE"
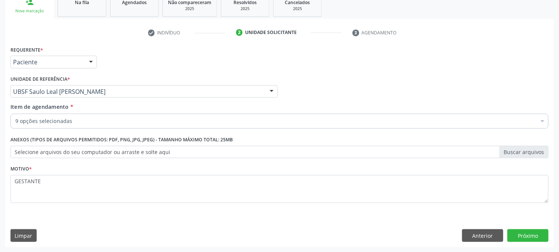
click at [90, 224] on div "Requerente * Paciente Profissional de Saúde Paciente Nenhum resultado encontrad…" at bounding box center [279, 145] width 548 height 203
click at [539, 233] on button "Próximo" at bounding box center [527, 235] width 41 height 13
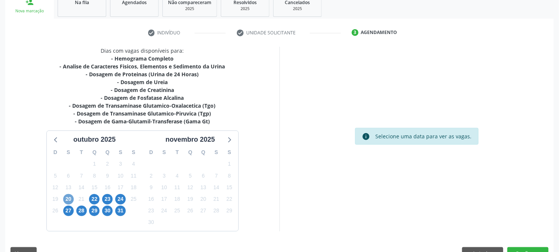
click at [65, 196] on span "20" at bounding box center [68, 199] width 10 height 10
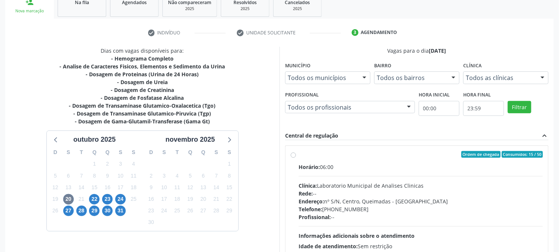
click at [323, 203] on span "Endereço:" at bounding box center [311, 201] width 25 height 7
click at [296, 158] on input "Ordem de chegada Consumidos: 15 / 50 Horário: 06:00 Clínica: Laboratorio Munici…" at bounding box center [293, 154] width 5 height 7
radio input "true"
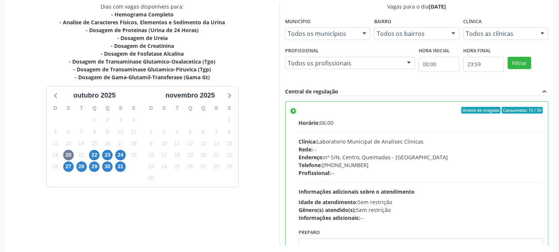
scroll to position [195, 0]
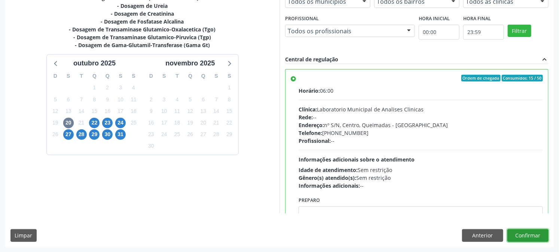
click at [531, 234] on button "Confirmar" at bounding box center [527, 235] width 41 height 13
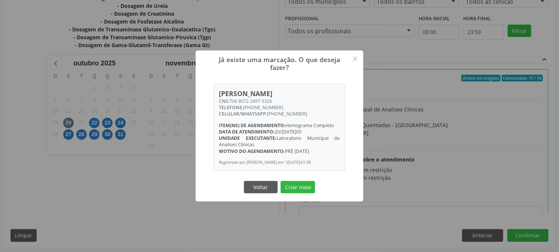
click at [281, 181] on button "Criar novo" at bounding box center [298, 187] width 34 height 13
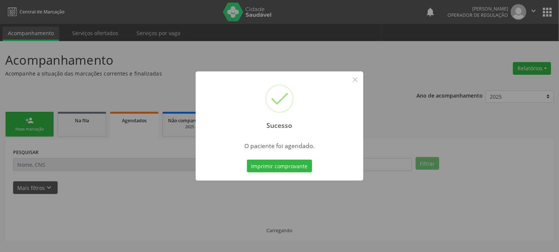
scroll to position [0, 0]
click at [250, 160] on button "Imprimir comprovante" at bounding box center [282, 166] width 65 height 13
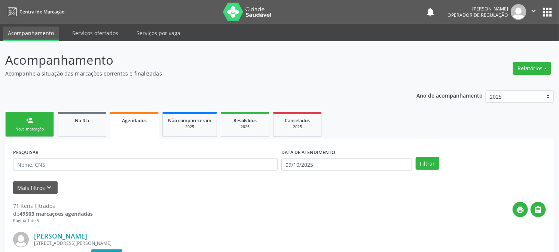
drag, startPoint x: 34, startPoint y: 121, endPoint x: 32, endPoint y: 125, distance: 4.7
click at [34, 121] on link "person_add Nova marcação" at bounding box center [29, 124] width 49 height 25
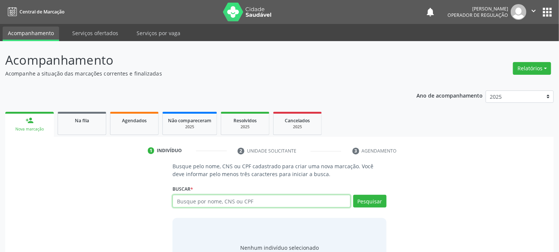
click at [211, 200] on input "text" at bounding box center [261, 201] width 178 height 13
type input "702608221407645"
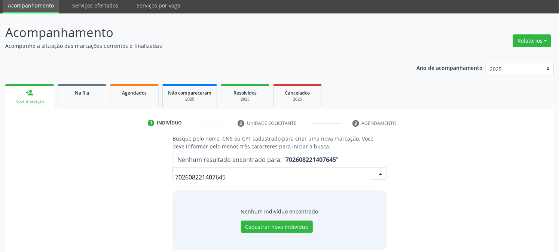
scroll to position [36, 0]
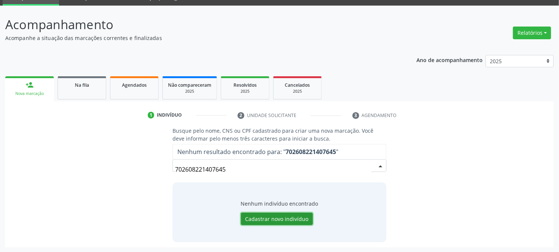
click at [250, 215] on button "Cadastrar novo indivíduo" at bounding box center [277, 219] width 72 height 13
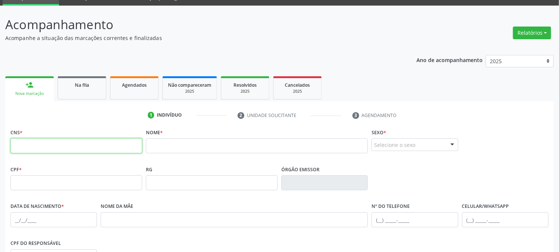
click at [53, 151] on input "text" at bounding box center [76, 145] width 132 height 15
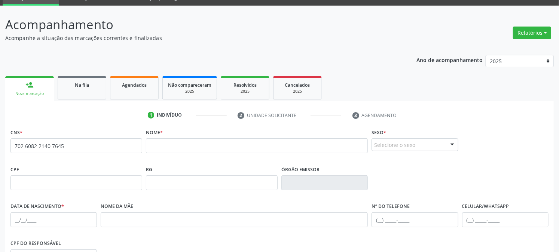
type input "702 6082 2140 7645"
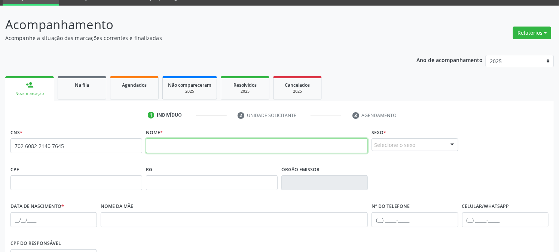
click at [159, 143] on input "text" at bounding box center [257, 145] width 222 height 15
type input "m"
type input "[PERSON_NAME]"
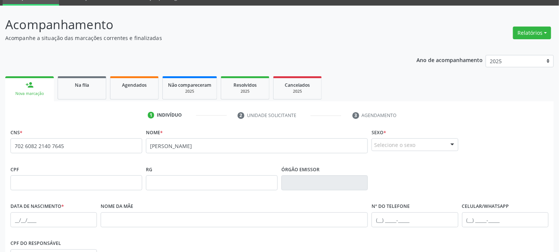
click at [409, 146] on div "Selecione o sexo" at bounding box center [414, 144] width 86 height 13
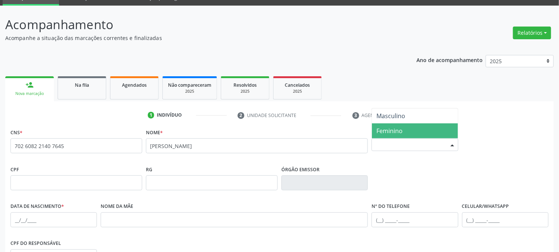
click at [390, 133] on span "Feminino" at bounding box center [389, 131] width 26 height 8
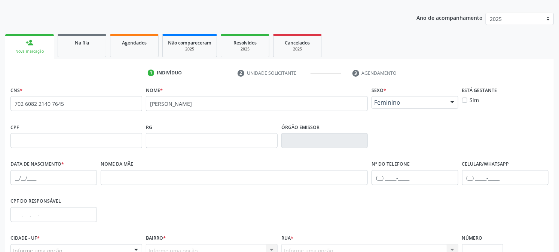
scroll to position [153, 0]
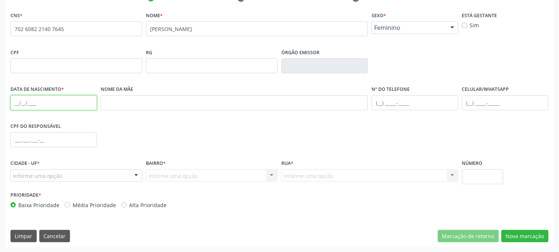
click at [57, 103] on input "text" at bounding box center [53, 102] width 86 height 15
type input "[DATE]"
click at [114, 178] on div "Informe uma opção" at bounding box center [76, 175] width 132 height 13
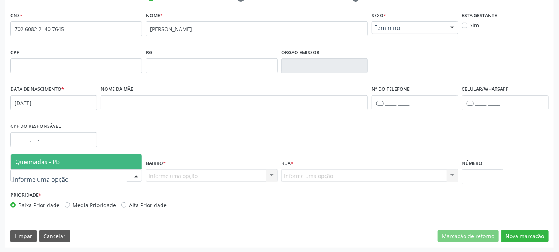
click at [92, 165] on span "Queimadas - PB" at bounding box center [76, 161] width 131 height 15
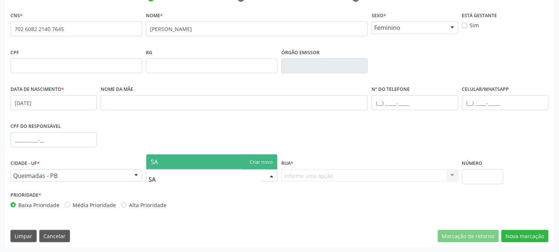
type input "SA"
click at [199, 136] on div "CNS * 702 6082 2140 7645 [GEOGRAPHIC_DATA] * [PERSON_NAME] * Feminino Masculino…" at bounding box center [279, 112] width 538 height 204
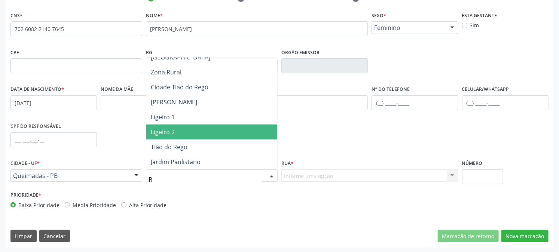
scroll to position [187, 0]
type input "RU"
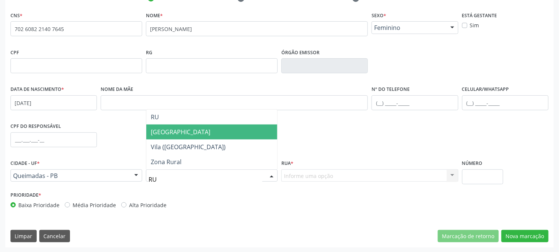
scroll to position [0, 0]
click at [188, 134] on span "[GEOGRAPHIC_DATA]" at bounding box center [211, 132] width 131 height 15
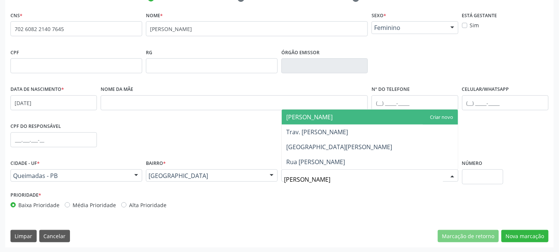
type input "[PERSON_NAME]"
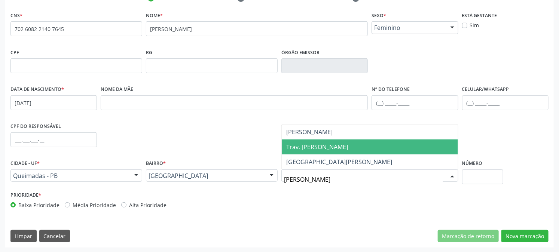
click at [334, 148] on span "Trav. [PERSON_NAME]" at bounding box center [317, 147] width 62 height 8
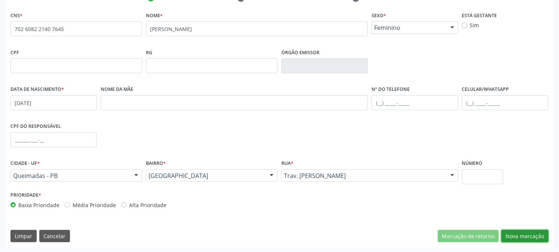
click at [538, 232] on button "Nova marcação" at bounding box center [524, 236] width 47 height 13
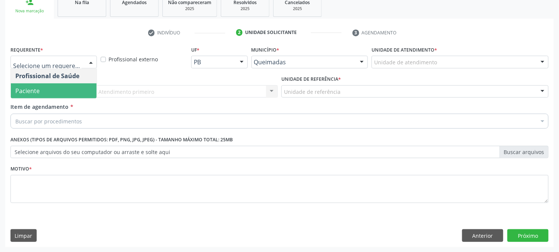
click at [19, 88] on span "Paciente" at bounding box center [27, 91] width 24 height 8
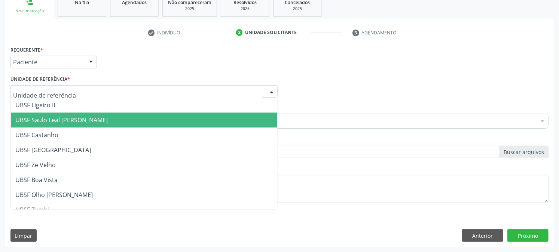
click at [53, 119] on span "UBSF Saulo Leal [PERSON_NAME]" at bounding box center [61, 120] width 92 height 8
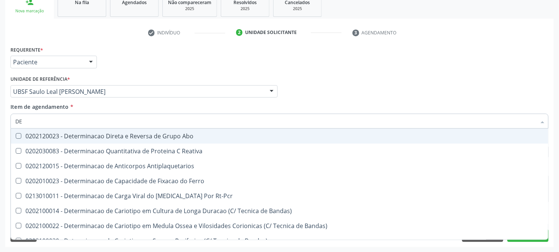
type input "D"
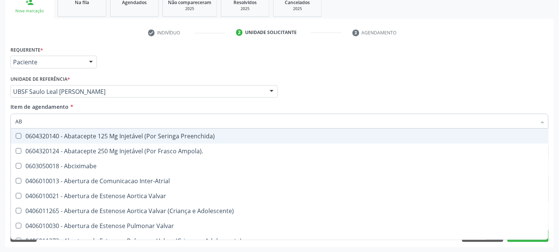
type input "ABO"
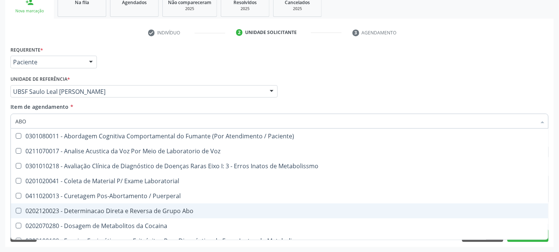
click at [125, 212] on div "0202120023 - Determinacao Direta e Reversa de Grupo Abo" at bounding box center [279, 211] width 528 height 6
checkbox Abo "true"
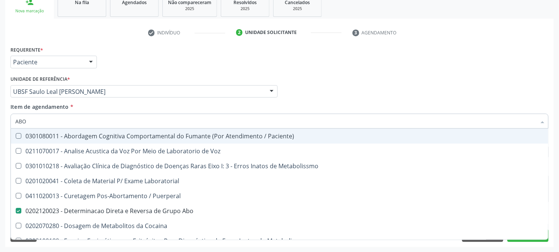
click at [40, 118] on input "ABO" at bounding box center [275, 121] width 521 height 15
type input "ANA"
checkbox Abo "false"
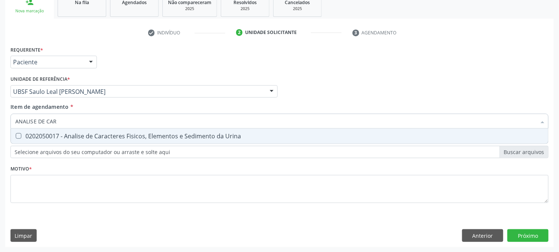
type input "ANALISE DE CARA"
click at [64, 136] on div "0202050017 - Analise de Caracteres Fisicos, Elementos e Sedimento da Urina" at bounding box center [279, 136] width 528 height 6
checkbox Urina "true"
click at [65, 122] on input "ANALISE DE CARA" at bounding box center [275, 121] width 521 height 15
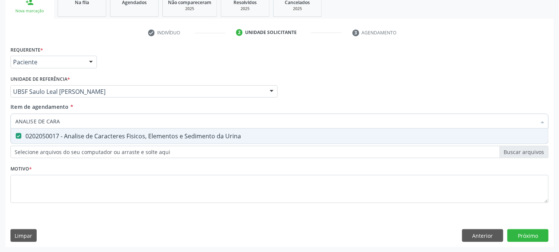
click at [65, 122] on input "ANALISE DE CARA" at bounding box center [275, 121] width 521 height 15
type input "GLI"
checkbox Urina "false"
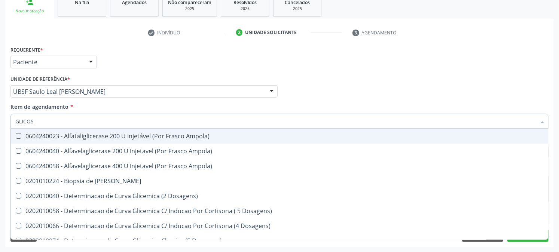
type input "GLICOSE"
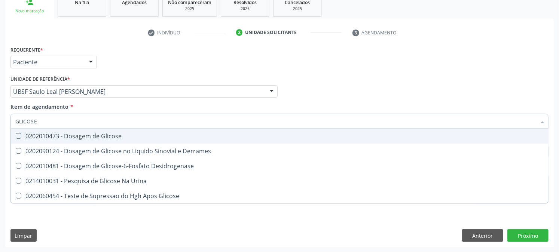
click at [83, 135] on div "0202010473 - Dosagem de Glicose" at bounding box center [279, 136] width 528 height 6
checkbox Glicose "true"
click at [83, 121] on input "GLICOSE" at bounding box center [275, 121] width 521 height 15
type input "HEM"
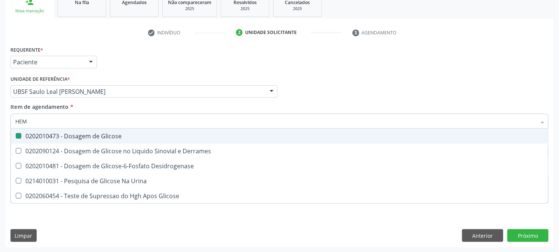
checkbox Glicose "false"
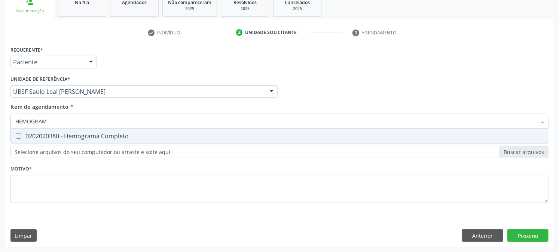
type input "HEMOGRAMA"
click at [64, 135] on div "0202020380 - Hemograma Completo" at bounding box center [279, 136] width 528 height 6
checkbox Completo "true"
click at [65, 118] on input "HEMOGRAMA" at bounding box center [275, 121] width 521 height 15
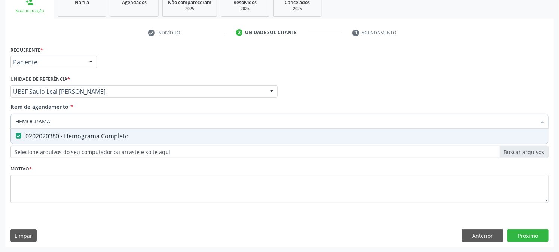
click at [65, 118] on input "HEMOGRAMA" at bounding box center [275, 121] width 521 height 15
type input "TOXO"
checkbox Completo "false"
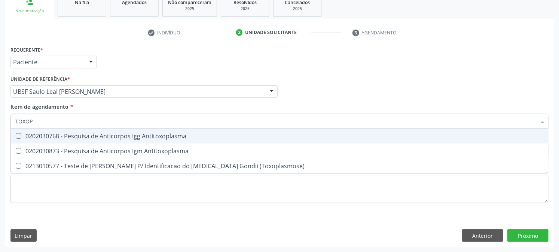
type input "TOXOPL"
click at [66, 135] on div "0202030768 - Pesquisa de Anticorpos Igg Antitoxoplasma" at bounding box center [279, 136] width 528 height 6
checkbox Antitoxoplasma "true"
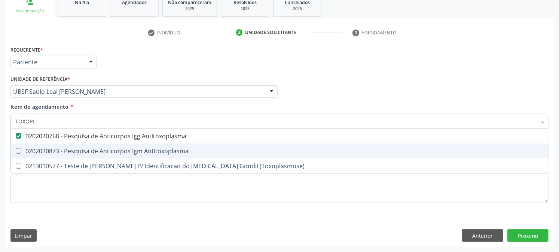
click at [65, 148] on div "0202030873 - Pesquisa de Anticorpos Igm Antitoxoplasma" at bounding box center [279, 151] width 528 height 6
checkbox Antitoxoplasma "true"
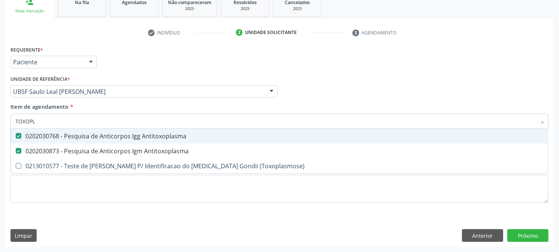
type input "TOXOPL"
click at [83, 112] on div "Item de agendamento * TOXOPL Desfazer seleção 0202030768 - Pesquisa de Anticorp…" at bounding box center [279, 115] width 538 height 24
checkbox \(Toxoplasmose\) "true"
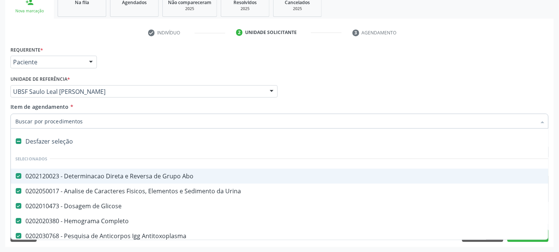
click at [82, 118] on input "Item de agendamento *" at bounding box center [275, 121] width 521 height 15
click at [81, 124] on input "Item de agendamento *" at bounding box center [275, 121] width 521 height 15
click at [102, 110] on div "Item de agendamento * Desfazer seleção Selecionados 0202120023 - Determinacao D…" at bounding box center [279, 115] width 538 height 24
type input "H"
checkbox Glicose "false"
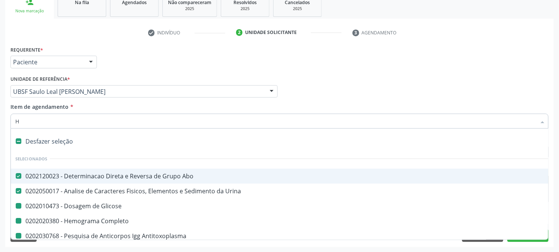
checkbox Completo "false"
checkbox Antitoxoplasma "false"
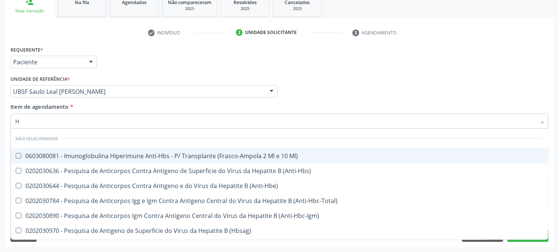
type input "HB"
checkbox Ml\) "false"
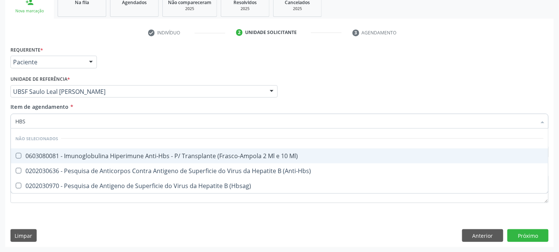
type input "HBSA"
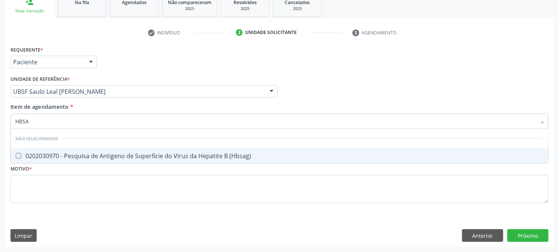
drag, startPoint x: 92, startPoint y: 155, endPoint x: 91, endPoint y: 150, distance: 4.6
click at [92, 155] on div "0202030970 - Pesquisa de Antigeno de Superficie do Virus da Hepatite B (Hbsag)" at bounding box center [279, 156] width 528 height 6
checkbox \(Hbsag\) "true"
click at [89, 126] on input "HBSA" at bounding box center [275, 121] width 521 height 15
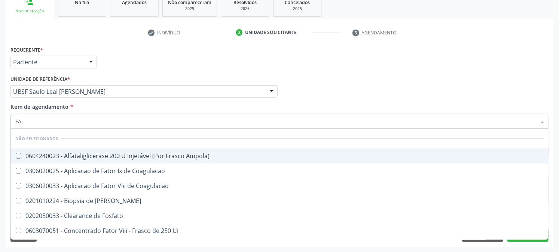
type input "FAT"
checkbox Ampola\) "false"
type input "FATOR RH"
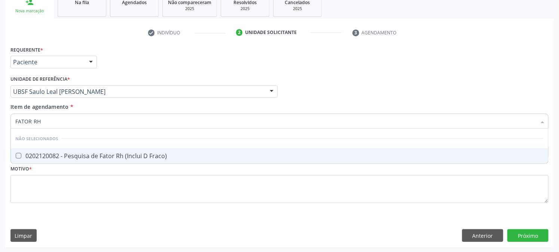
click at [78, 154] on div "0202120082 - Pesquisa de Fator Rh (Inclui D Fraco)" at bounding box center [279, 156] width 528 height 6
checkbox Fraco\) "true"
click at [73, 120] on input "FATOR RH" at bounding box center [275, 121] width 521 height 15
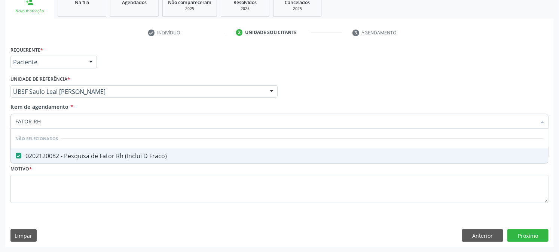
click at [0, 154] on div "Acompanhamento Acompanhe a situação das marcações correntes e finalizadas Relat…" at bounding box center [279, 88] width 559 height 330
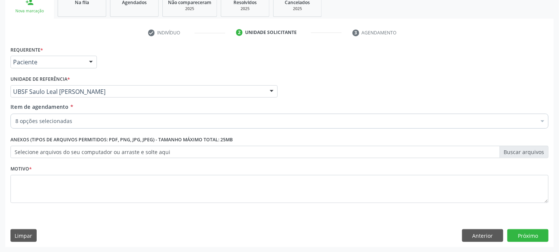
click at [58, 186] on div "Requerente * Paciente Profissional de Saúde Paciente Nenhum resultado encontrad…" at bounding box center [279, 128] width 538 height 169
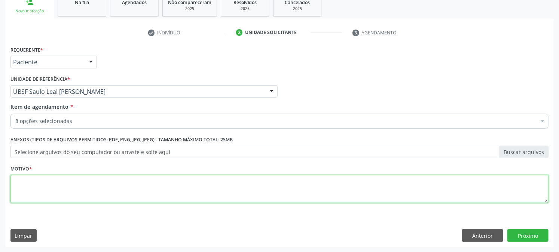
click at [58, 186] on textarea at bounding box center [279, 189] width 538 height 28
paste textarea "GESTANTE"
type textarea "GESTANTE"
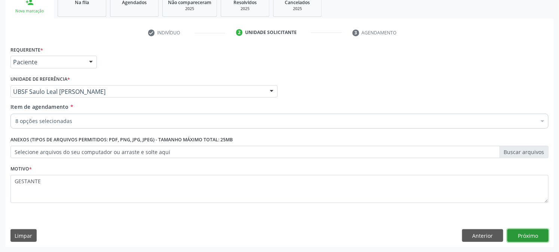
click at [530, 233] on button "Próximo" at bounding box center [527, 235] width 41 height 13
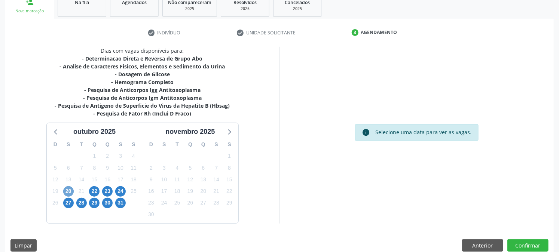
click at [64, 191] on span "20" at bounding box center [68, 191] width 10 height 10
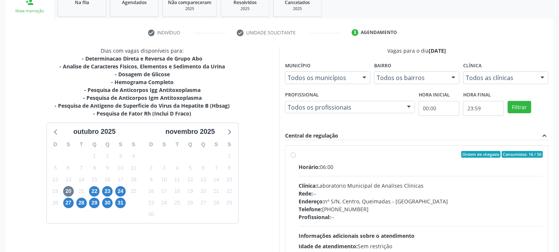
click at [325, 192] on div "Rede: --" at bounding box center [421, 194] width 244 height 8
click at [296, 158] on input "Ordem de chegada Consumidos: 16 / 50 Horário: 06:00 Clínica: Laboratorio Munici…" at bounding box center [293, 154] width 5 height 7
radio input "true"
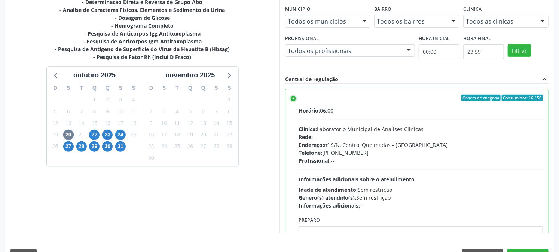
scroll to position [195, 0]
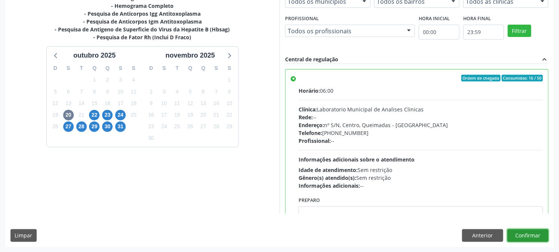
click at [520, 231] on button "Confirmar" at bounding box center [527, 235] width 41 height 13
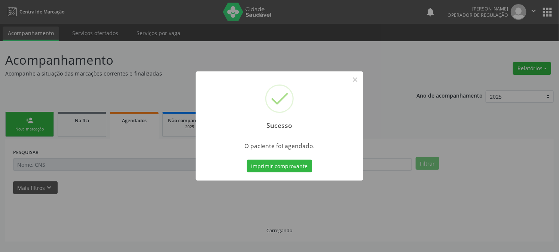
scroll to position [0, 0]
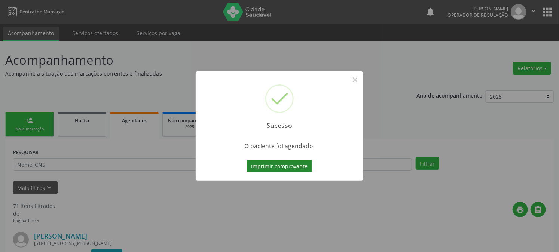
click at [289, 166] on button "Imprimir comprovante" at bounding box center [279, 166] width 65 height 13
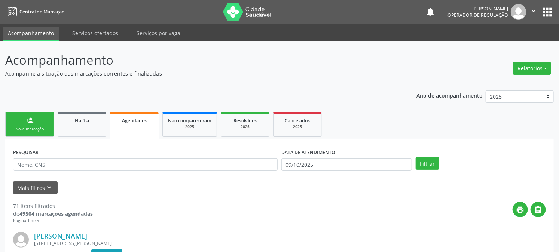
click at [29, 126] on div "Nova marcação" at bounding box center [29, 129] width 37 height 6
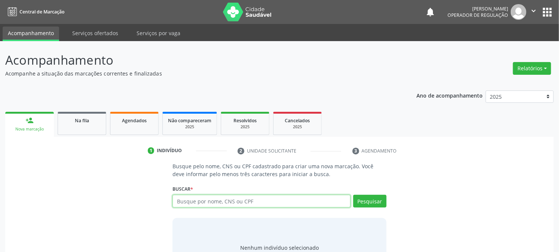
click at [234, 196] on input "text" at bounding box center [261, 201] width 178 height 13
type input "708702119130098"
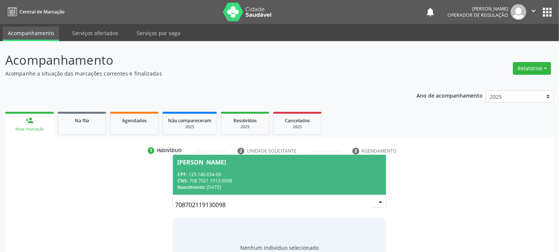
click at [287, 160] on div "[PERSON_NAME]" at bounding box center [279, 162] width 204 height 6
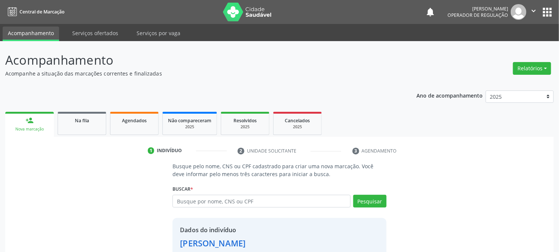
scroll to position [47, 0]
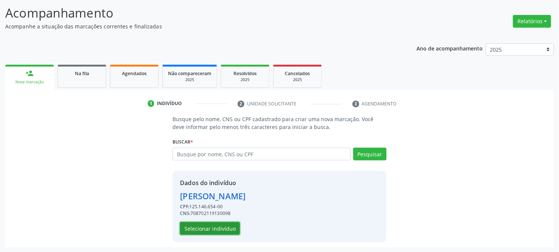
click at [207, 223] on button "Selecionar indivíduo" at bounding box center [210, 228] width 60 height 13
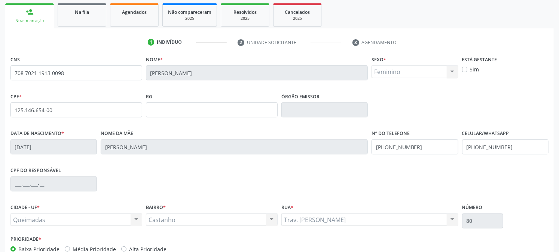
scroll to position [153, 0]
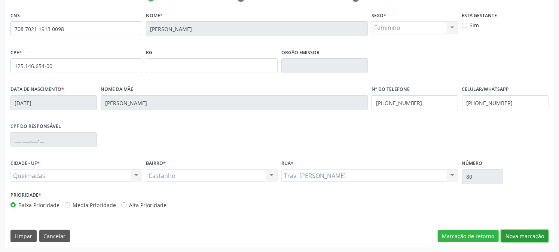
click at [536, 234] on button "Nova marcação" at bounding box center [524, 236] width 47 height 13
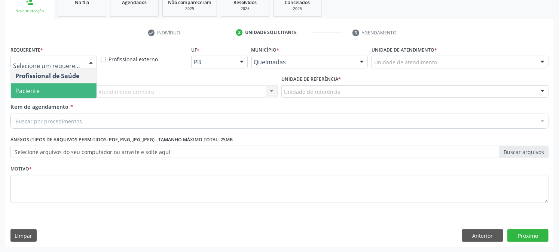
click at [43, 90] on span "Paciente" at bounding box center [54, 90] width 86 height 15
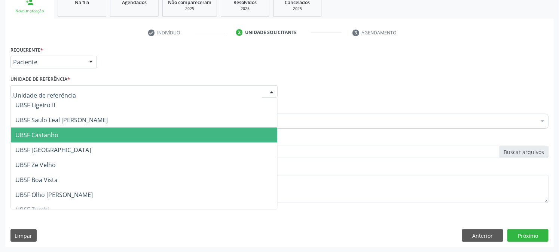
click at [55, 131] on span "UBSF Castanho" at bounding box center [36, 135] width 43 height 8
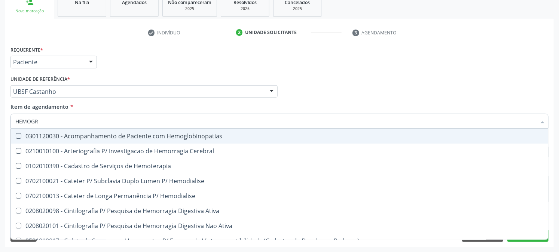
type input "HEMOGRA"
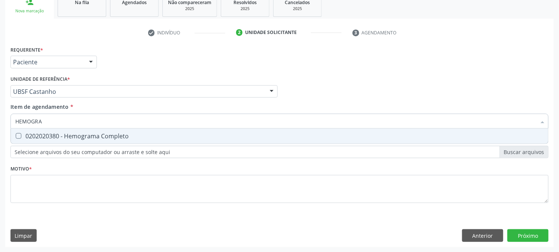
click at [71, 139] on div "0202020380 - Hemograma Completo" at bounding box center [279, 136] width 528 height 6
checkbox Completo "true"
type input "HEMOGRA"
click at [0, 131] on div "Acompanhamento Acompanhe a situação das marcações correntes e finalizadas Relat…" at bounding box center [279, 88] width 559 height 330
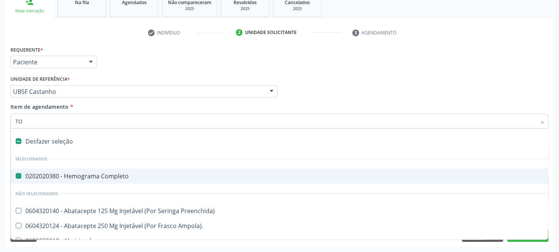
type input "TOT"
checkbox Completo "false"
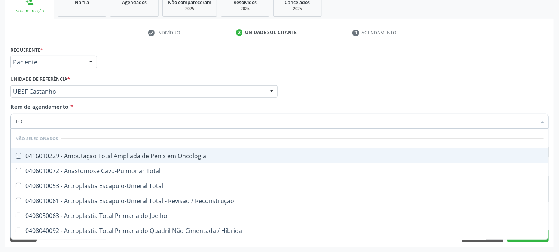
type input "T"
checkbox Oncologia "true"
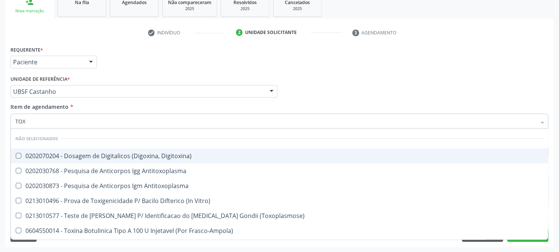
type input "TOXO"
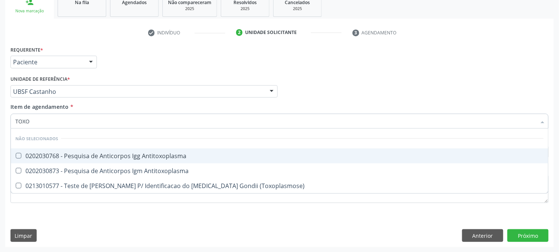
click at [54, 154] on div "0202030768 - Pesquisa de Anticorpos Igg Antitoxoplasma" at bounding box center [279, 156] width 528 height 6
checkbox Antitoxoplasma "true"
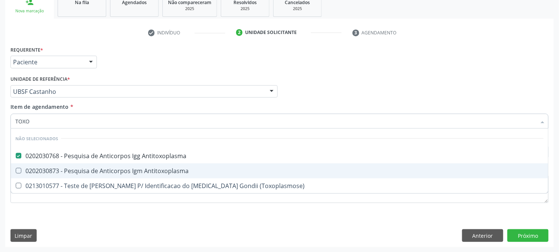
click at [50, 169] on div "0202030873 - Pesquisa de Anticorpos Igm Antitoxoplasma" at bounding box center [279, 171] width 528 height 6
checkbox Antitoxoplasma "true"
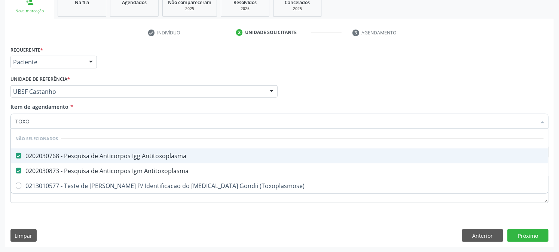
click at [62, 125] on input "TOXO" at bounding box center [275, 121] width 521 height 15
click at [0, 152] on div "Acompanhamento Acompanhe a situação das marcações correntes e finalizadas Relat…" at bounding box center [279, 88] width 559 height 330
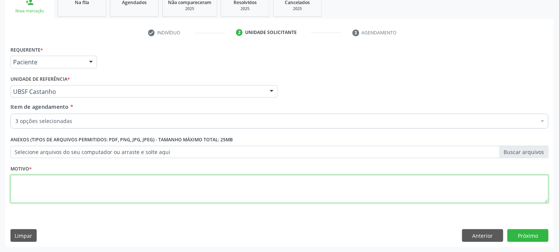
click at [79, 191] on textarea at bounding box center [279, 189] width 538 height 28
paste textarea "GESTANTE"
type textarea "GESTANTE"
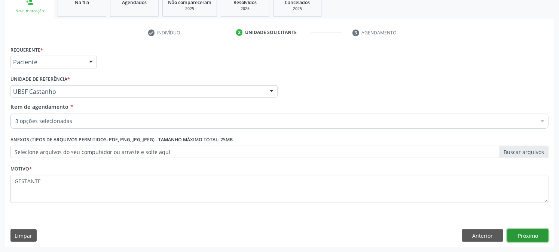
click at [517, 232] on button "Próximo" at bounding box center [527, 235] width 41 height 13
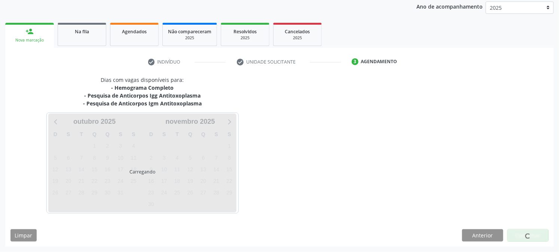
scroll to position [89, 0]
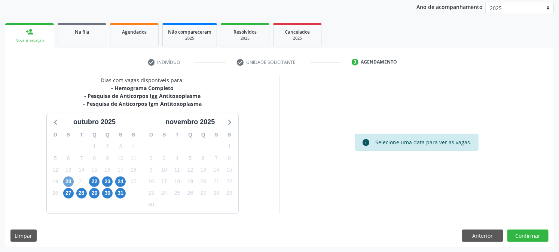
click at [67, 180] on span "20" at bounding box center [68, 182] width 10 height 10
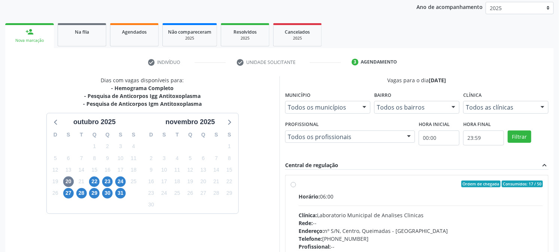
click at [324, 189] on label "Ordem de chegada Consumidos: 17 / 50 Horário: 06:00 Clínica: Laboratorio Munici…" at bounding box center [421, 238] width 244 height 115
click at [296, 187] on input "Ordem de chegada Consumidos: 17 / 50 Horário: 06:00 Clínica: Laboratorio Munici…" at bounding box center [293, 184] width 5 height 7
radio input "true"
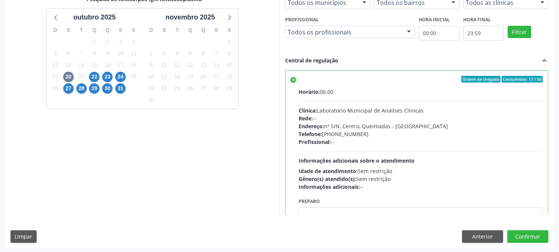
scroll to position [195, 0]
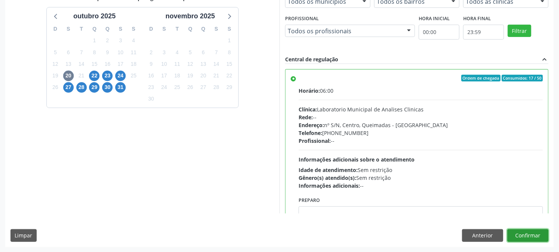
click at [527, 239] on button "Confirmar" at bounding box center [527, 235] width 41 height 13
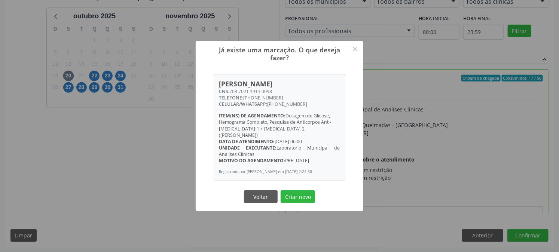
click at [281, 190] on button "Criar novo" at bounding box center [298, 196] width 34 height 13
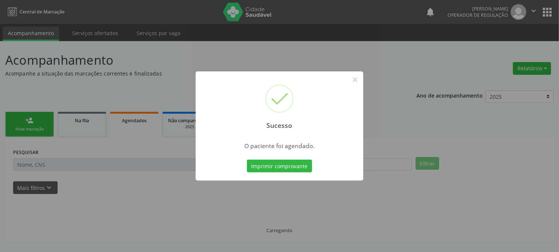
scroll to position [0, 0]
click at [250, 160] on button "Imprimir comprovante" at bounding box center [282, 166] width 65 height 13
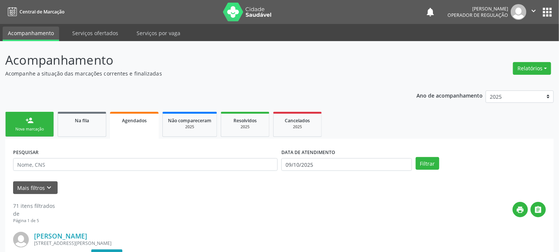
click at [34, 130] on div "Nova marcação" at bounding box center [29, 129] width 37 height 6
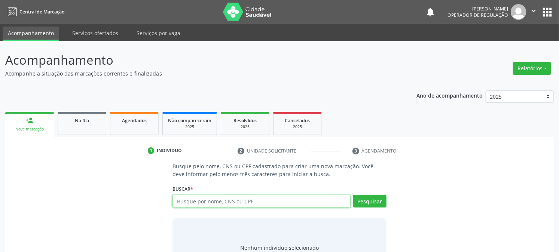
click at [204, 201] on input "text" at bounding box center [261, 201] width 178 height 13
type input "703407808141300"
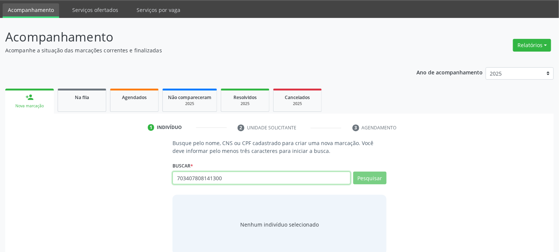
scroll to position [36, 0]
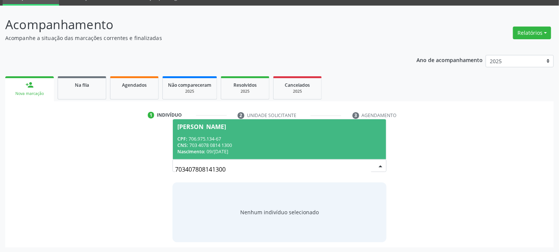
click at [201, 136] on div "CPF: 706.975.134-67" at bounding box center [279, 139] width 204 height 6
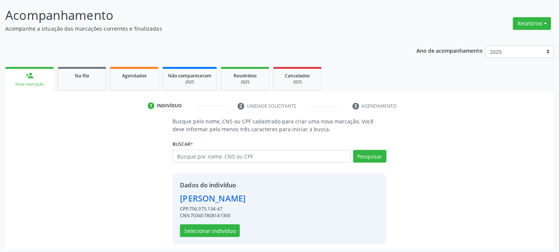
scroll to position [47, 0]
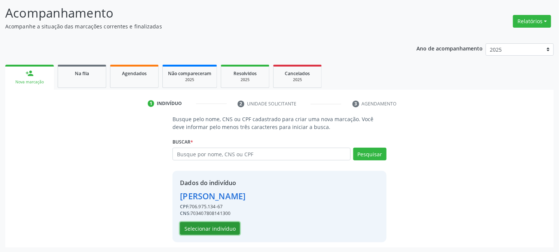
click at [192, 226] on button "Selecionar indivíduo" at bounding box center [210, 228] width 60 height 13
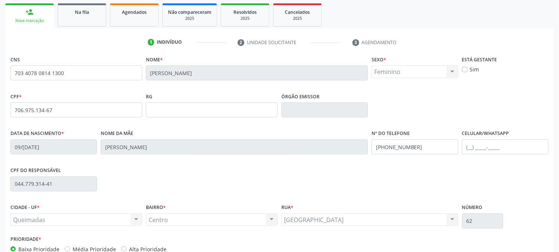
scroll to position [153, 0]
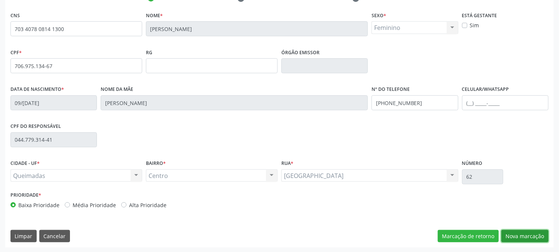
click at [530, 240] on button "Nova marcação" at bounding box center [524, 236] width 47 height 13
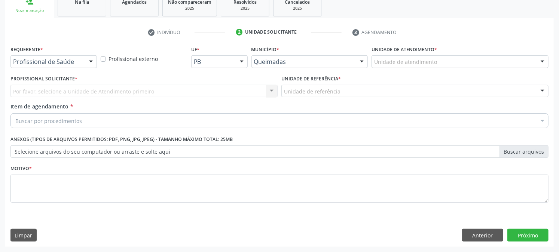
scroll to position [118, 0]
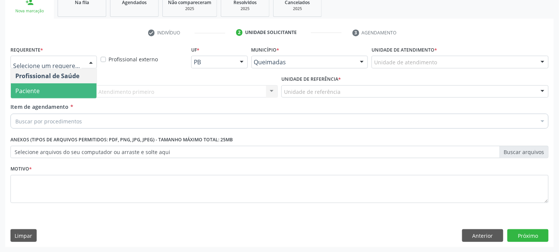
click at [27, 99] on div "Profissional Solicitante * Por favor, selecione a Unidade de Atendimento primei…" at bounding box center [144, 88] width 271 height 29
click at [29, 90] on span "Paciente" at bounding box center [27, 91] width 24 height 8
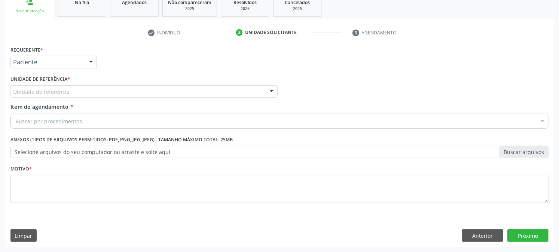
click at [40, 80] on label "Unidade de referência *" at bounding box center [39, 80] width 59 height 12
click at [40, 87] on div "Unidade de referência" at bounding box center [143, 91] width 267 height 13
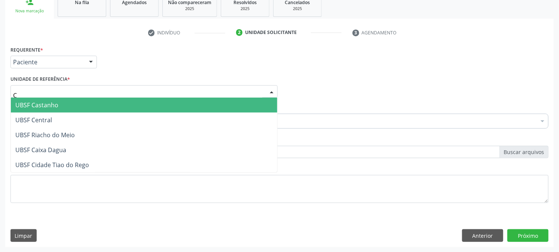
type input "CE"
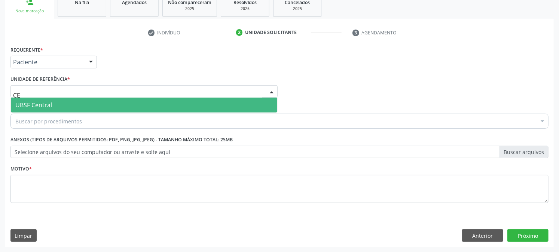
click at [49, 107] on span "UBSF Central" at bounding box center [33, 105] width 37 height 8
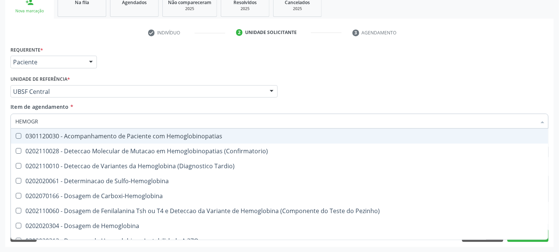
type input "HEMOGRA"
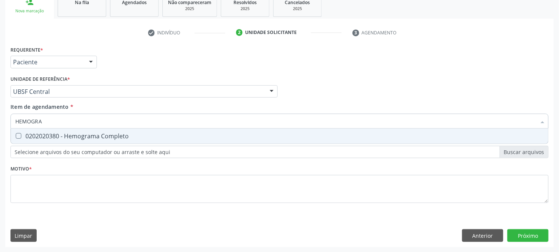
click at [61, 133] on div "0202020380 - Hemograma Completo" at bounding box center [279, 136] width 528 height 6
checkbox Completo "true"
click at [65, 123] on input "HEMOGRA" at bounding box center [275, 121] width 521 height 15
type input "GL"
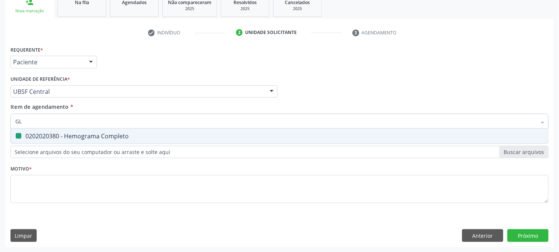
checkbox Completo "false"
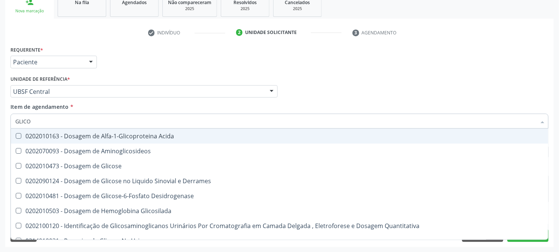
type input "GLICOS"
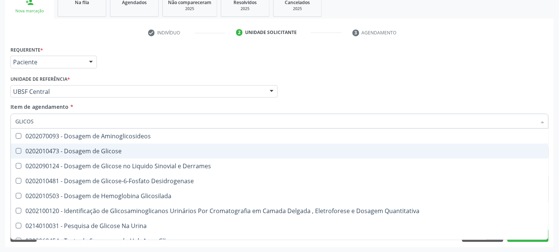
click at [75, 151] on div "0202010473 - Dosagem de Glicose" at bounding box center [279, 151] width 528 height 6
checkbox Glicose "true"
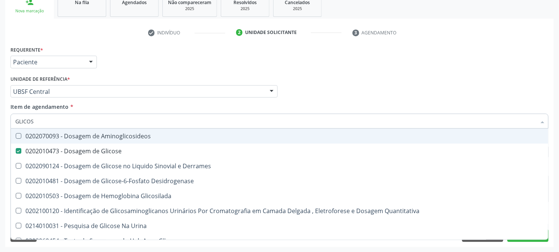
click at [64, 124] on input "GLICOS" at bounding box center [275, 121] width 521 height 15
type input "TOXO"
checkbox Glicose "false"
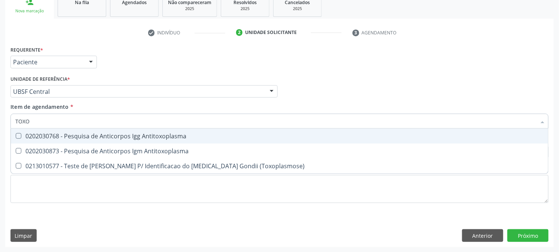
click at [65, 134] on div "0202030768 - Pesquisa de Anticorpos Igg Antitoxoplasma" at bounding box center [279, 136] width 528 height 6
checkbox Antitoxoplasma "true"
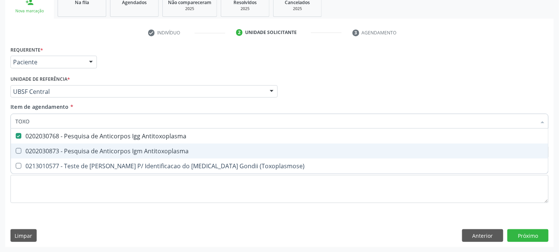
click at [60, 150] on div "0202030873 - Pesquisa de Anticorpos Igm Antitoxoplasma" at bounding box center [279, 151] width 528 height 6
checkbox Antitoxoplasma "true"
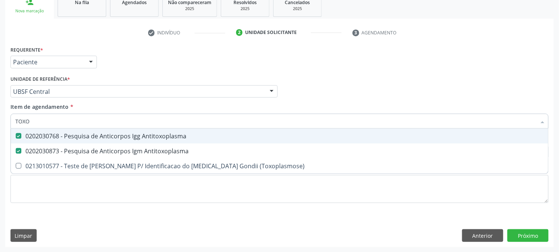
click at [71, 123] on input "TOXO" at bounding box center [275, 121] width 521 height 15
type input "ABO"
checkbox Antitoxoplasma "false"
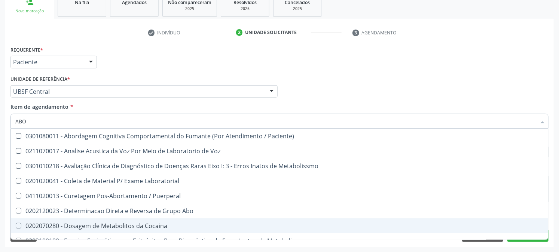
click at [85, 223] on div "0202070280 - Dosagem de Metabolitos da Cocaina" at bounding box center [279, 226] width 528 height 6
click at [87, 223] on div "0202070280 - Dosagem de Metabolitos da Cocaina" at bounding box center [279, 226] width 528 height 6
checkbox Cocaina "false"
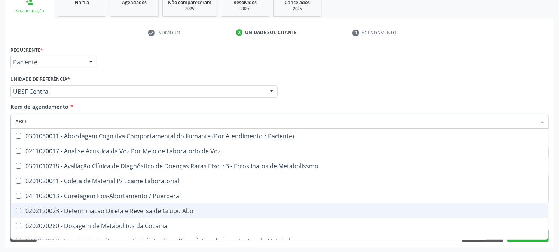
click at [90, 208] on div "0202120023 - Determinacao Direta e Reversa de Grupo Abo" at bounding box center [279, 211] width 528 height 6
checkbox Abo "true"
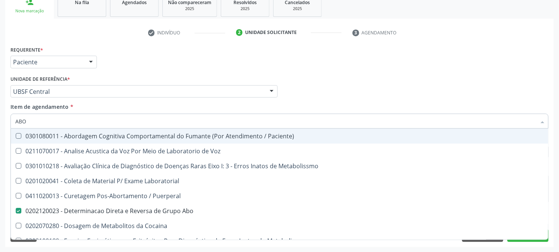
click at [73, 118] on input "ABO" at bounding box center [275, 121] width 521 height 15
type input "FAT"
checkbox Abo "false"
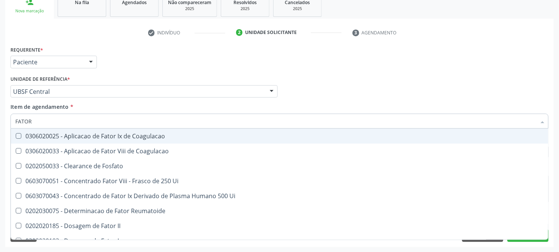
type input "[PERSON_NAME]"
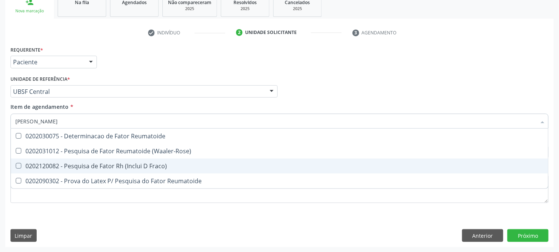
click at [89, 165] on div "0202120082 - Pesquisa de Fator Rh (Inclui D Fraco)" at bounding box center [279, 166] width 528 height 6
checkbox Fraco\) "true"
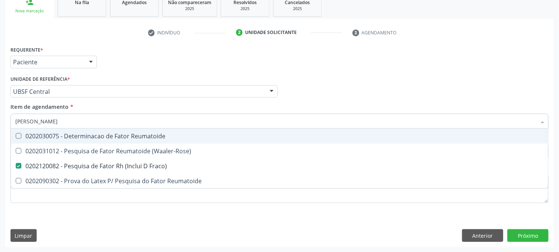
click at [82, 125] on input "[PERSON_NAME]" at bounding box center [275, 121] width 521 height 15
click at [0, 154] on div "Acompanhamento Acompanhe a situação das marcações correntes e finalizadas Relat…" at bounding box center [279, 88] width 559 height 330
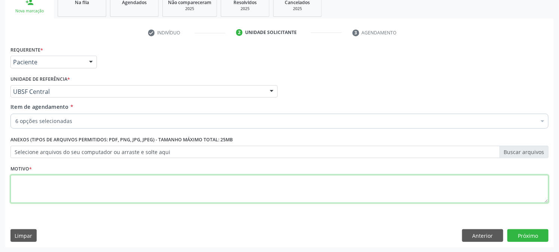
click at [95, 177] on textarea at bounding box center [279, 189] width 538 height 28
paste textarea "GESTANTE"
type textarea "GESTANTE"
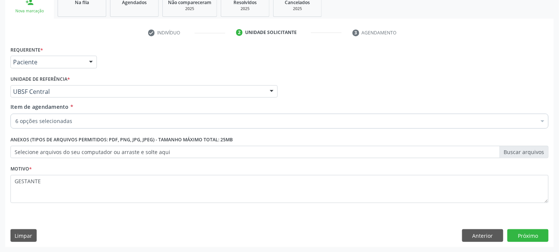
click at [543, 226] on div "Requerente * Paciente Profissional de Saúde Paciente Nenhum resultado encontrad…" at bounding box center [279, 145] width 548 height 203
click at [535, 233] on button "Próximo" at bounding box center [527, 235] width 41 height 13
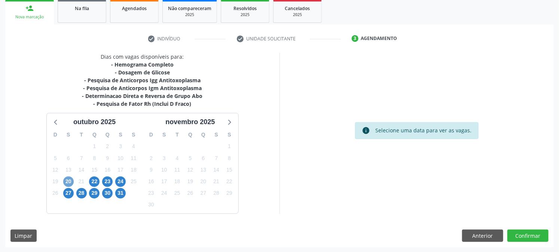
drag, startPoint x: 69, startPoint y: 182, endPoint x: 115, endPoint y: 211, distance: 54.5
click at [69, 182] on span "20" at bounding box center [68, 182] width 10 height 10
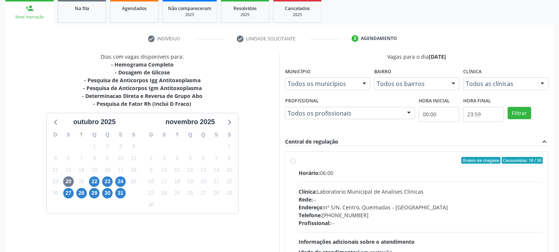
click at [387, 204] on div "Endereço: nº S/N, Centro, Queimadas - [GEOGRAPHIC_DATA]" at bounding box center [421, 207] width 244 height 8
click at [296, 164] on input "Ordem de chegada Consumidos: 18 / 50 Horário: 06:00 Clínica: Laboratorio Munici…" at bounding box center [293, 160] width 5 height 7
radio input "true"
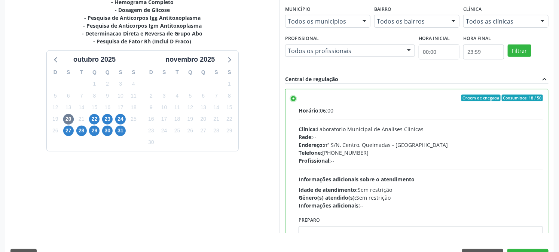
scroll to position [195, 0]
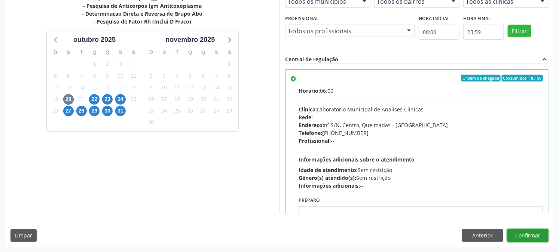
click at [532, 238] on button "Confirmar" at bounding box center [527, 235] width 41 height 13
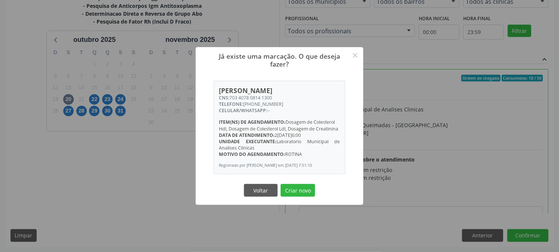
click at [281, 184] on button "Criar novo" at bounding box center [298, 190] width 34 height 13
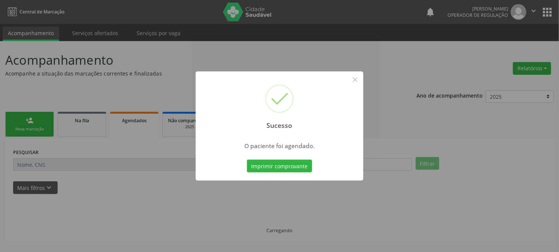
scroll to position [0, 0]
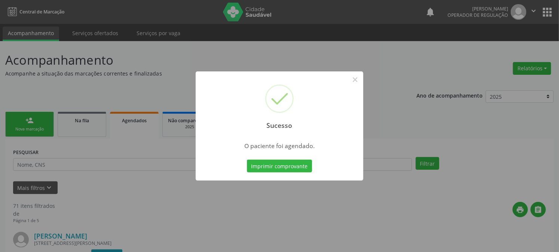
click at [247, 160] on button "Imprimir comprovante" at bounding box center [279, 166] width 65 height 13
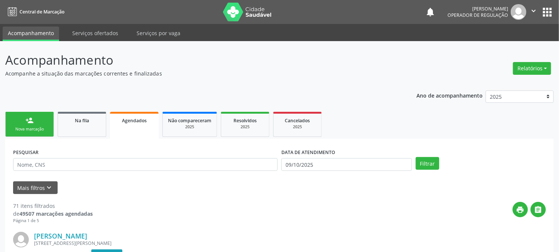
click at [549, 4] on div "notifications [PERSON_NAME] Operador de regulação  Configurações Sair apps" at bounding box center [489, 12] width 129 height 16
click at [547, 9] on button "apps" at bounding box center [547, 12] width 13 height 13
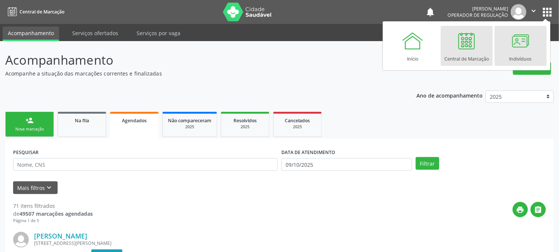
click at [506, 50] on link "Indivíduos" at bounding box center [521, 46] width 52 height 40
